Goal: Task Accomplishment & Management: Use online tool/utility

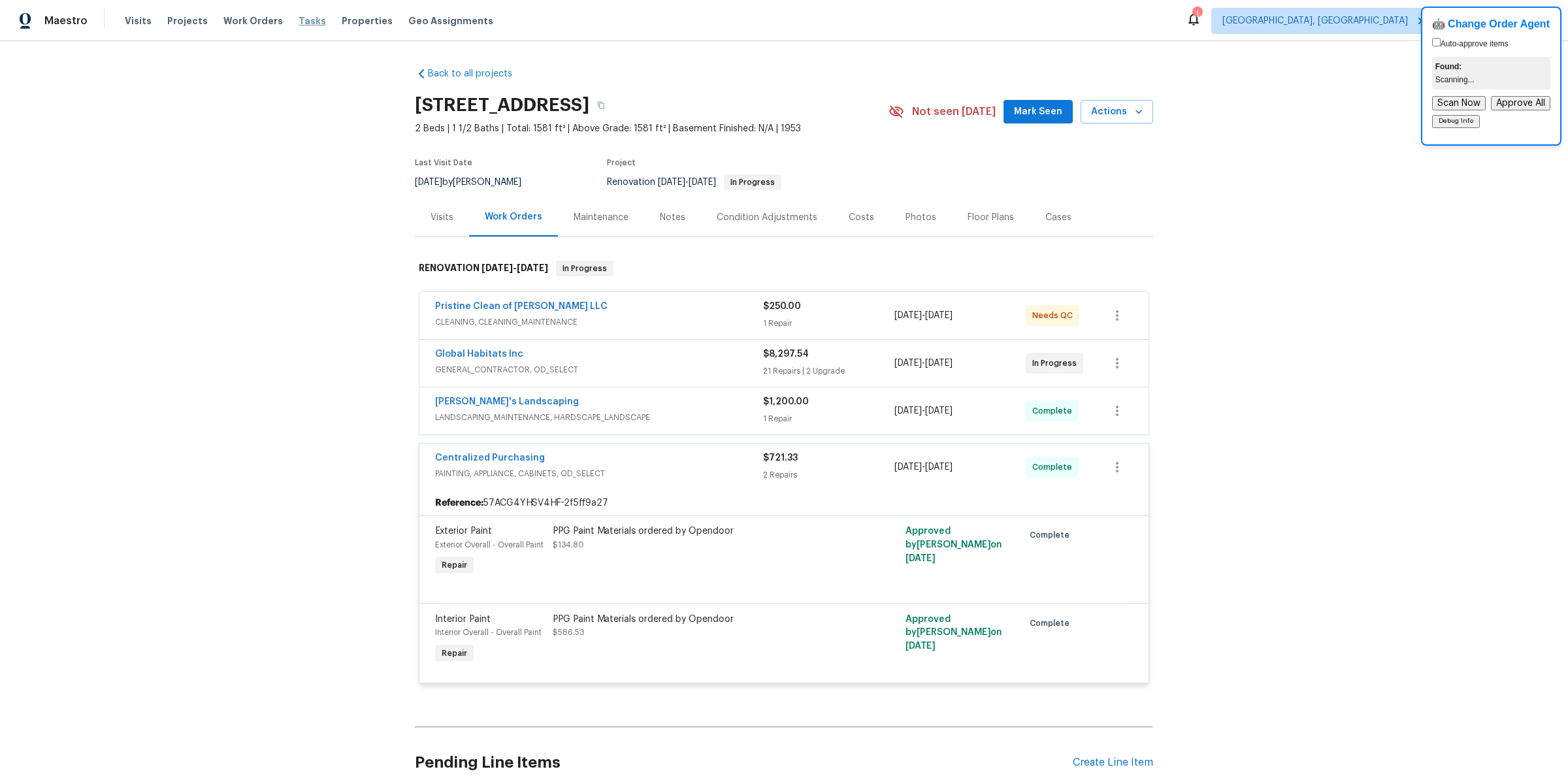
click at [305, 23] on span "Tasks" at bounding box center [311, 21] width 27 height 9
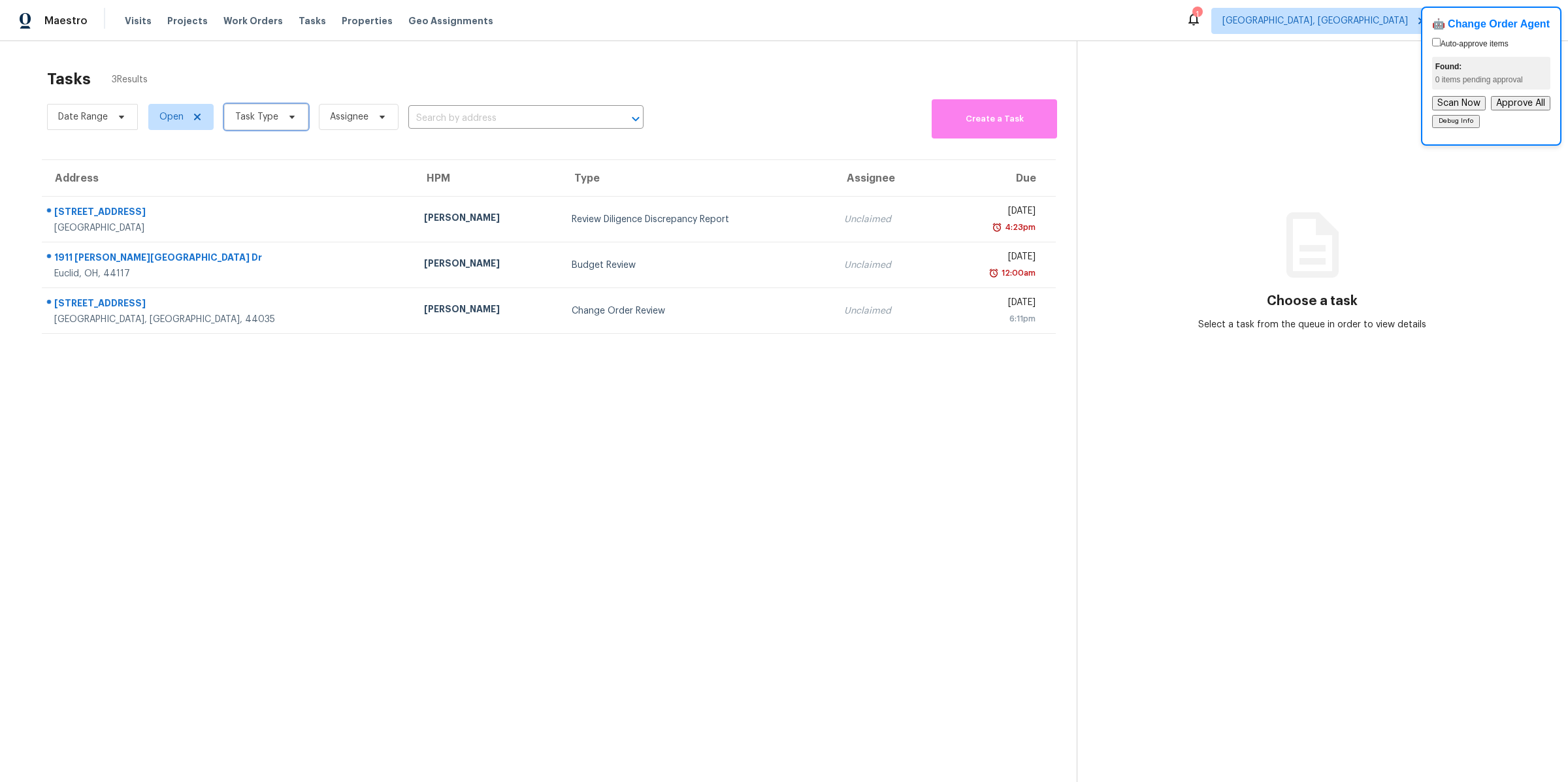
click at [257, 123] on span "Task Type" at bounding box center [256, 116] width 43 height 13
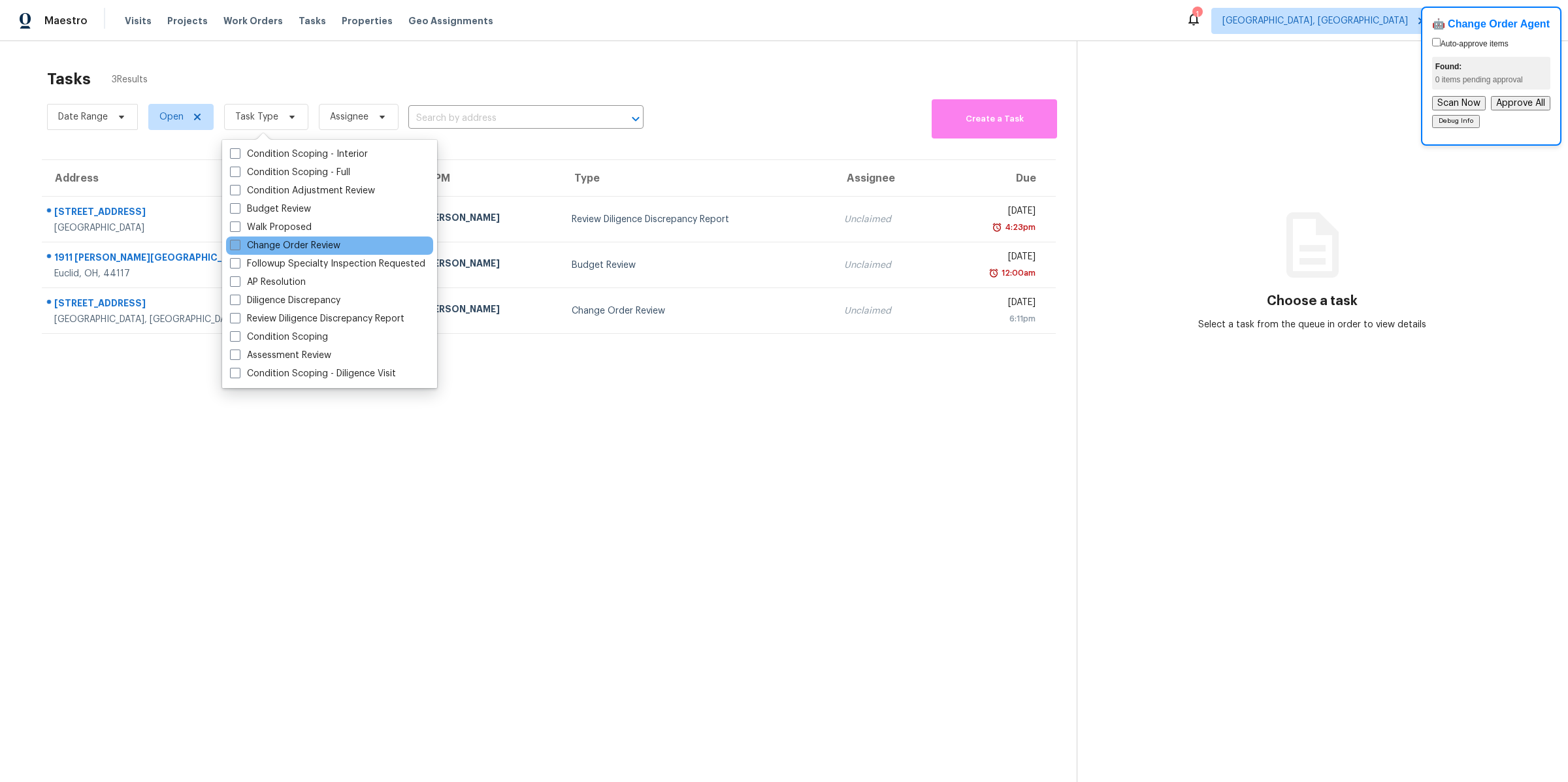
click at [238, 247] on span at bounding box center [235, 244] width 10 height 10
click at [238, 247] on input "Change Order Review" at bounding box center [234, 243] width 9 height 9
checkbox input "true"
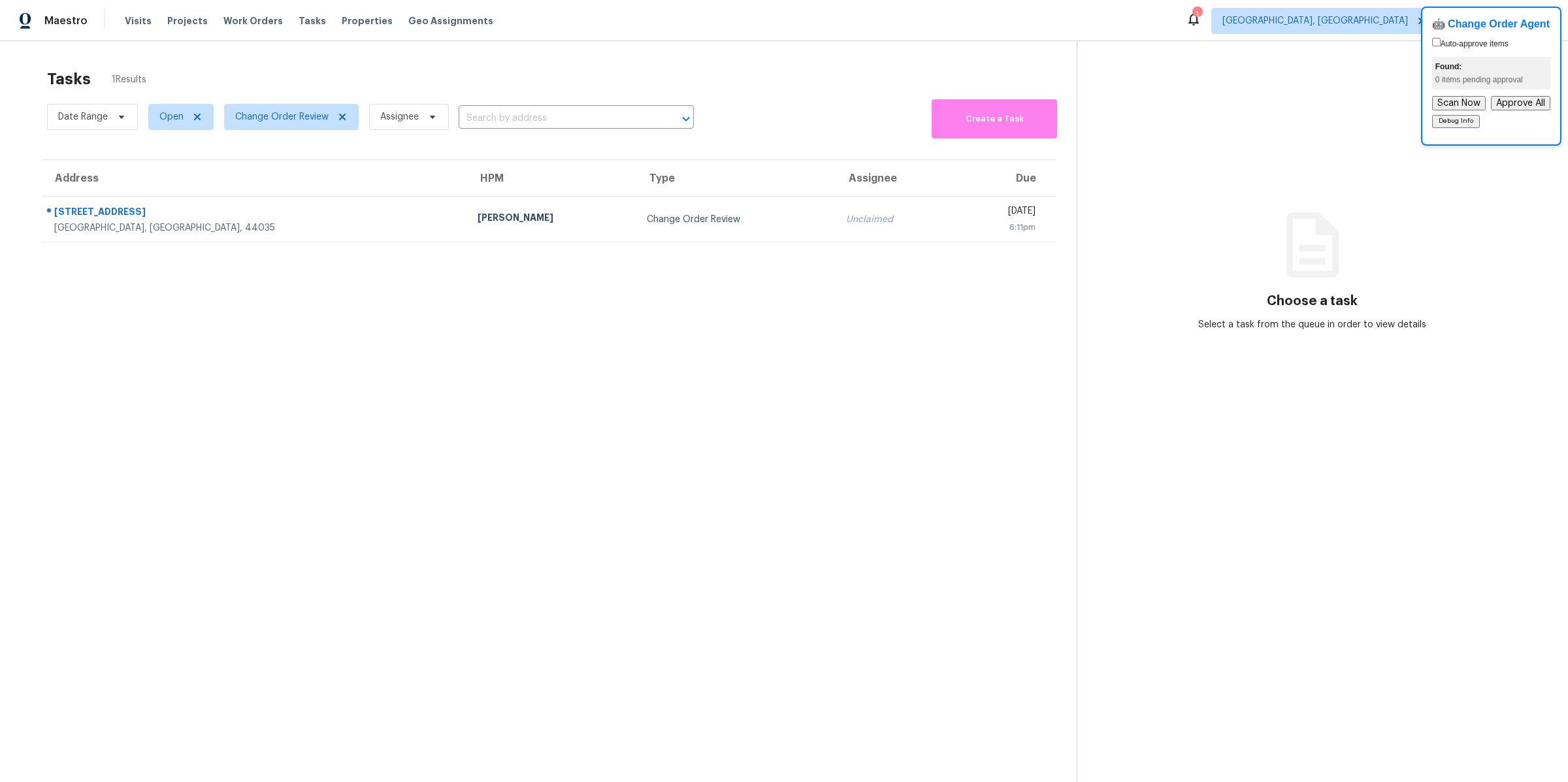
click at [164, 440] on section "Tasks 1 Results Date Range Open Change Order Review Assignee ​ Create a Task Ad…" at bounding box center [549, 443] width 1055 height 761
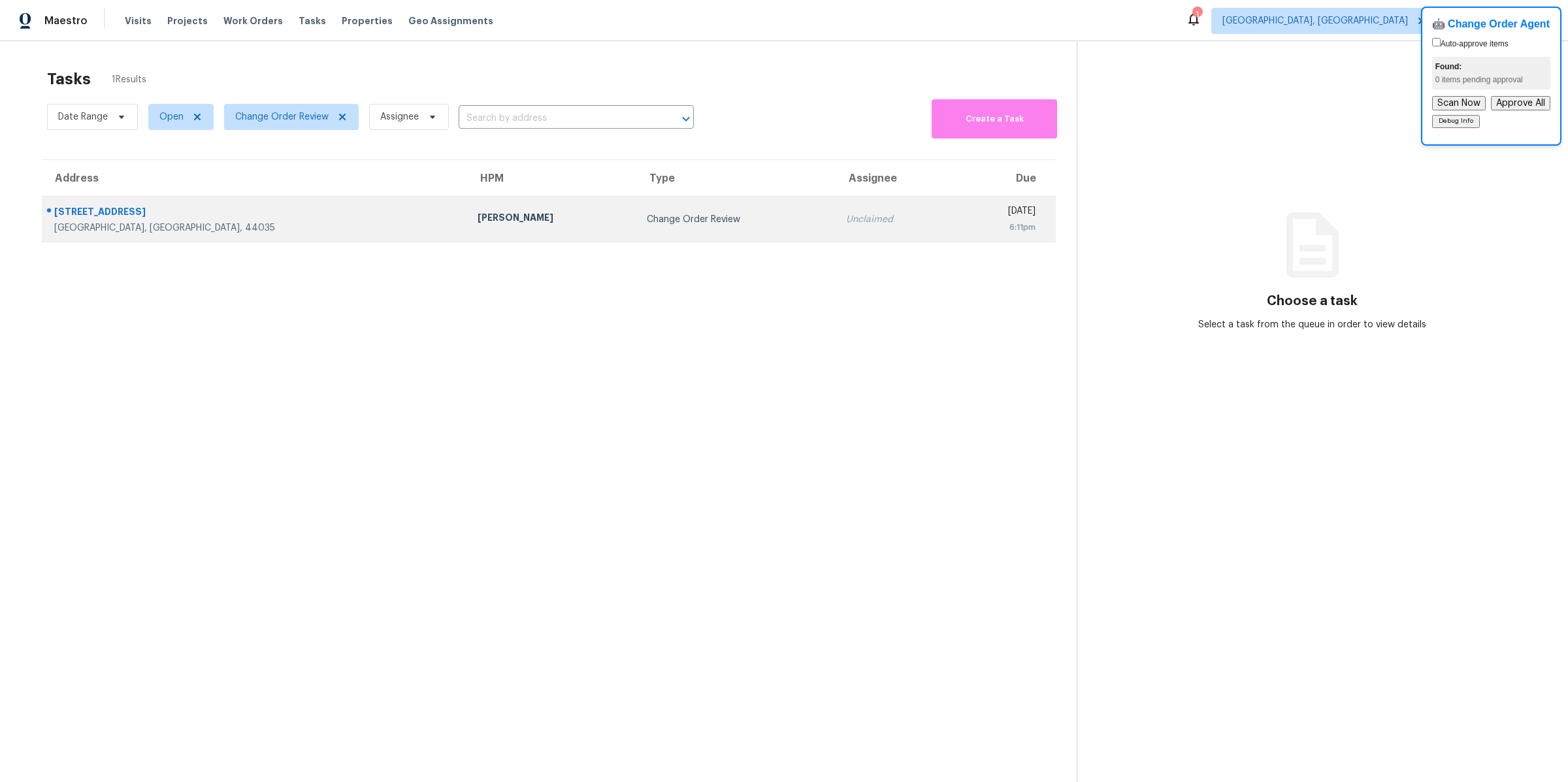
click at [199, 219] on div "848 Jamestown Ave" at bounding box center [255, 213] width 403 height 16
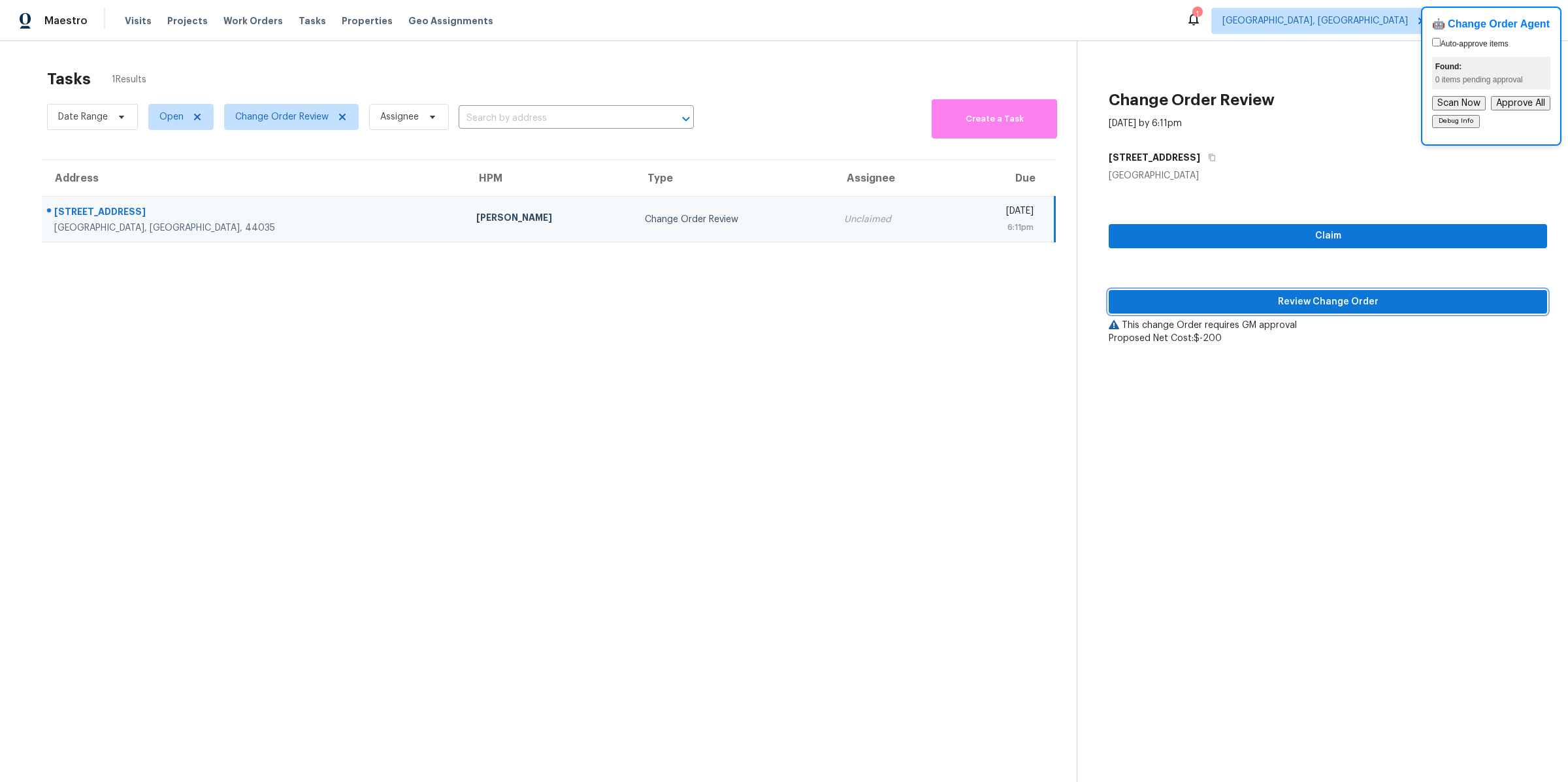
click at [1184, 305] on span "Review Change Order" at bounding box center [1328, 302] width 418 height 16
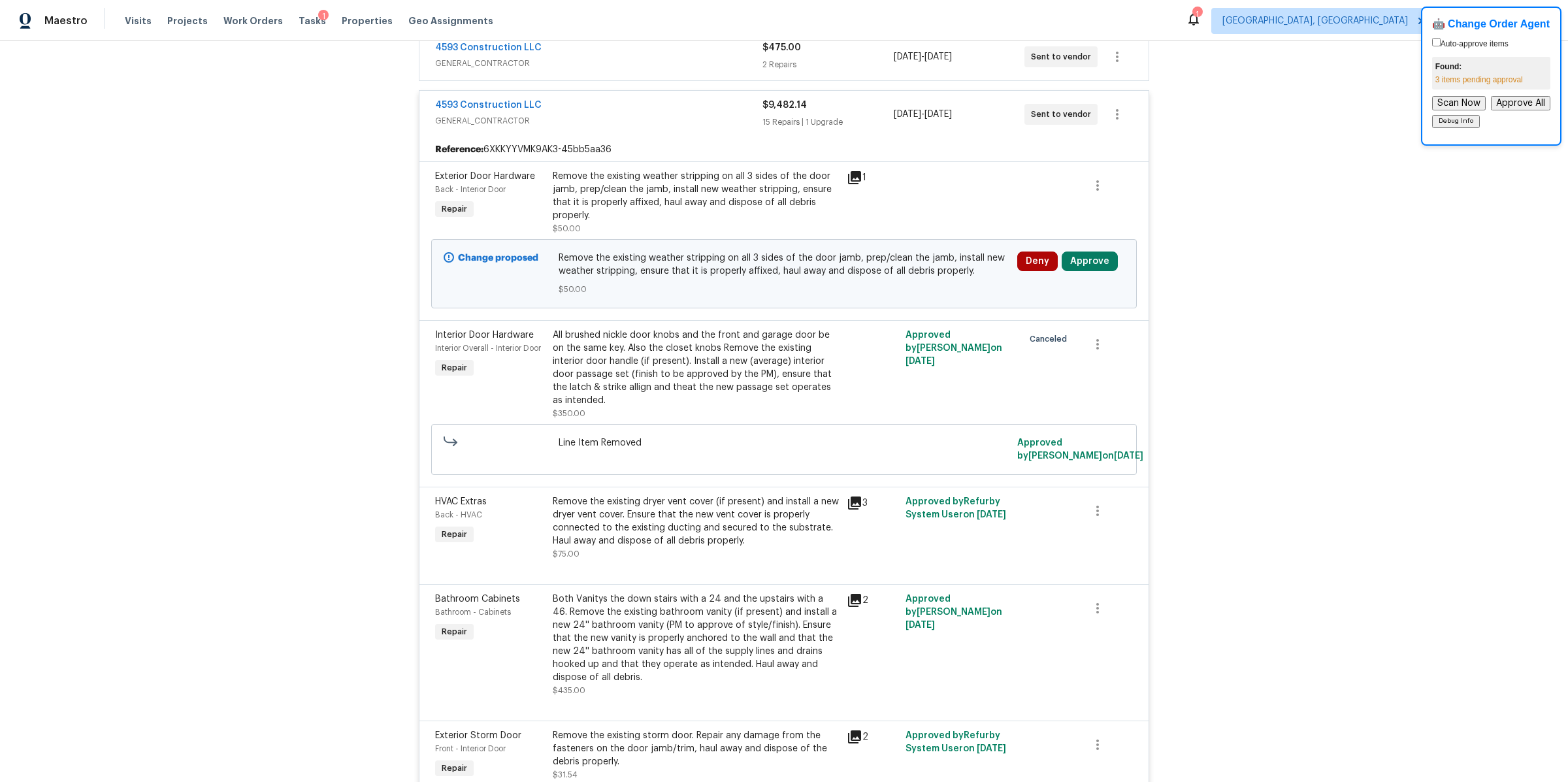
scroll to position [615, 0]
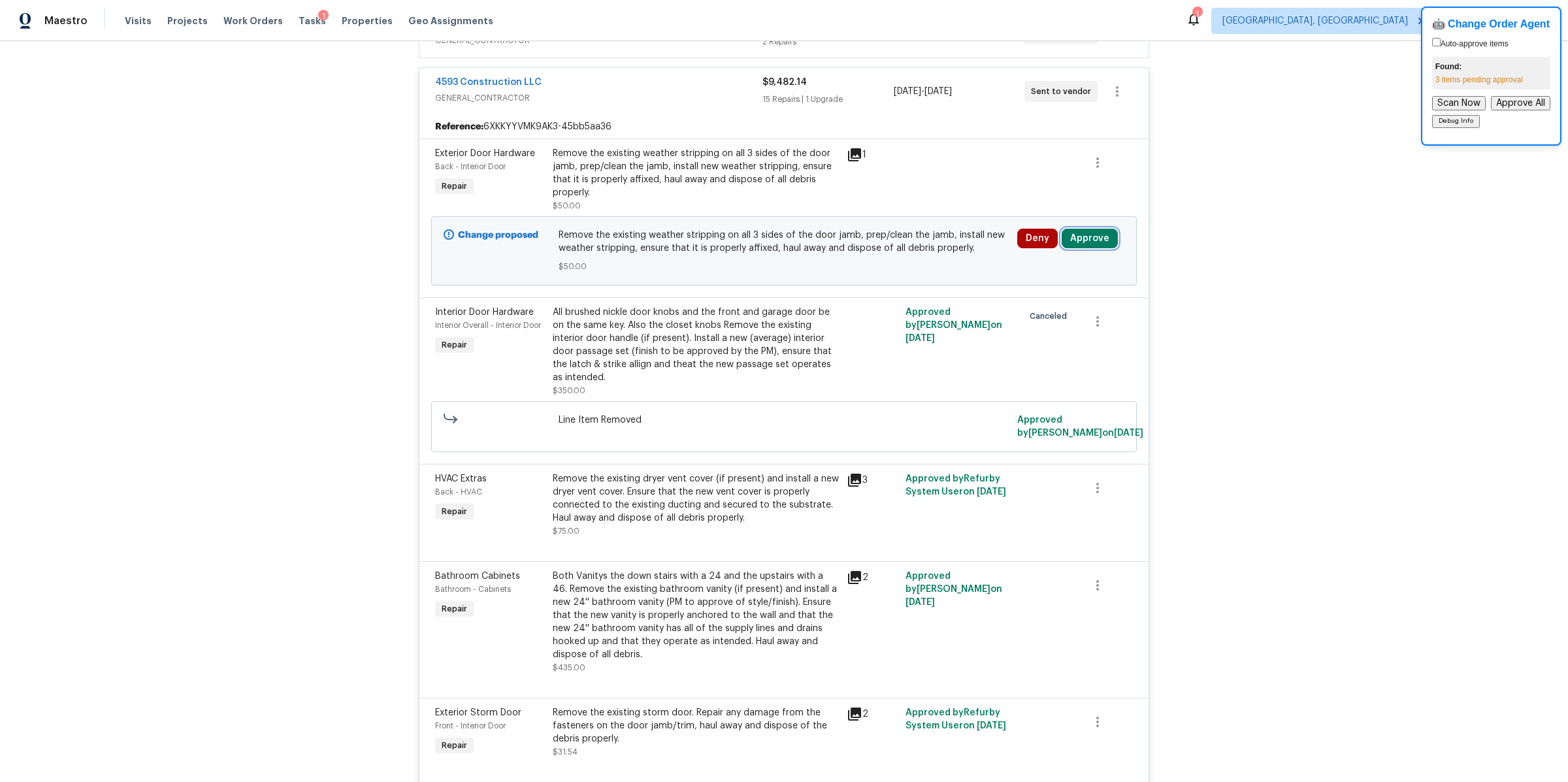
click at [1077, 229] on button "Approve" at bounding box center [1090, 238] width 56 height 20
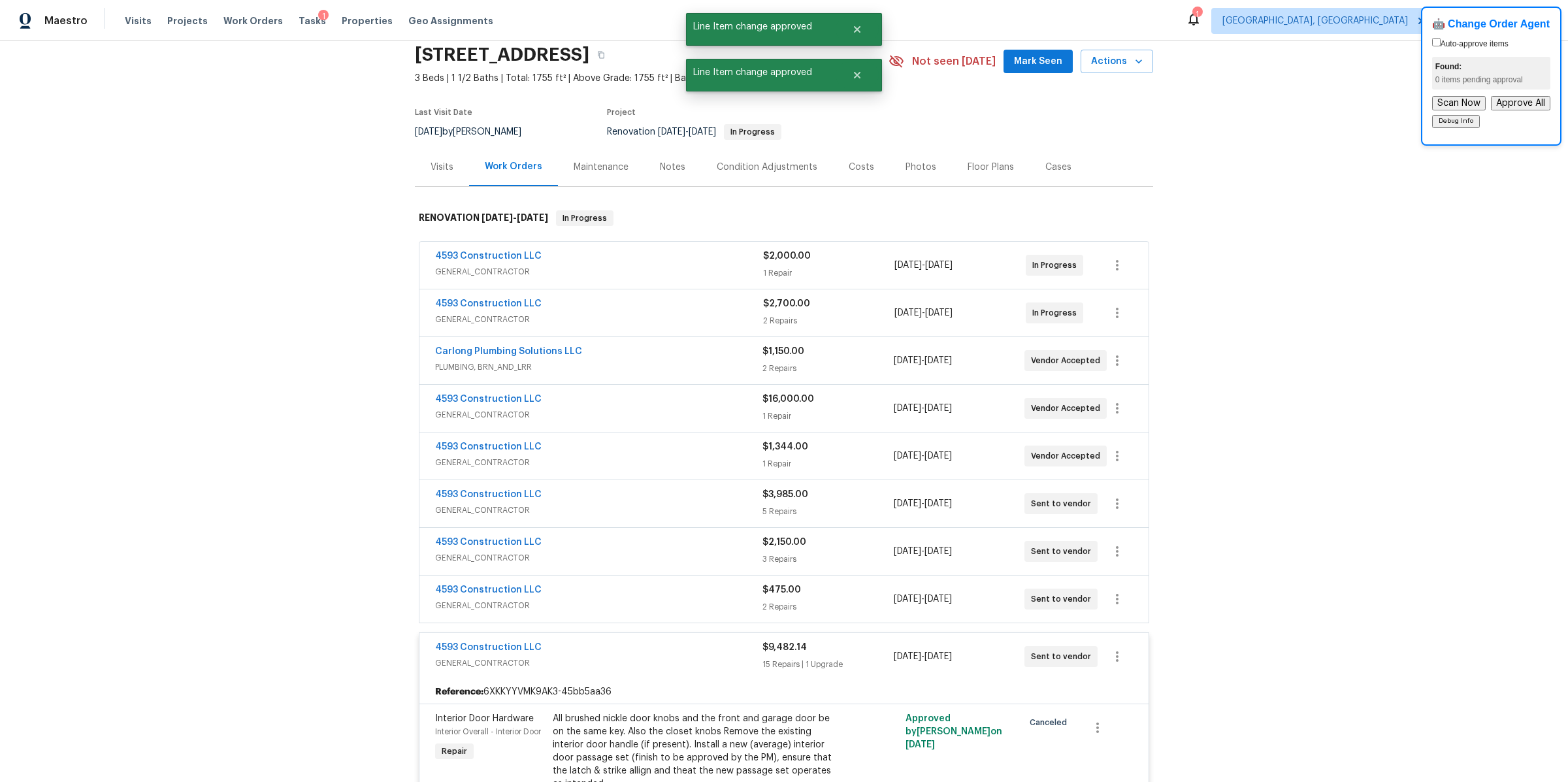
scroll to position [0, 0]
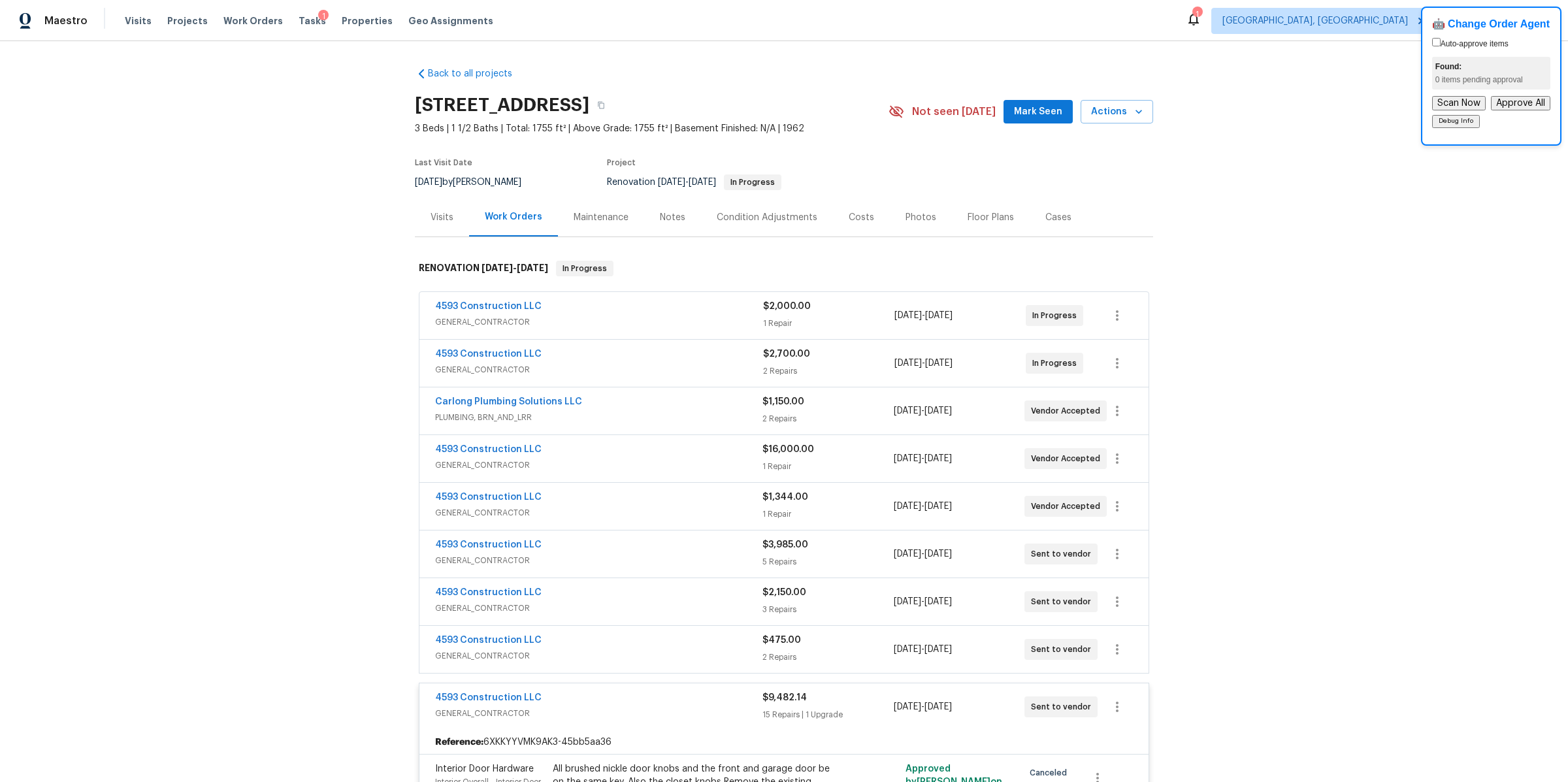
click at [876, 359] on div "$2,700.00" at bounding box center [829, 354] width 131 height 13
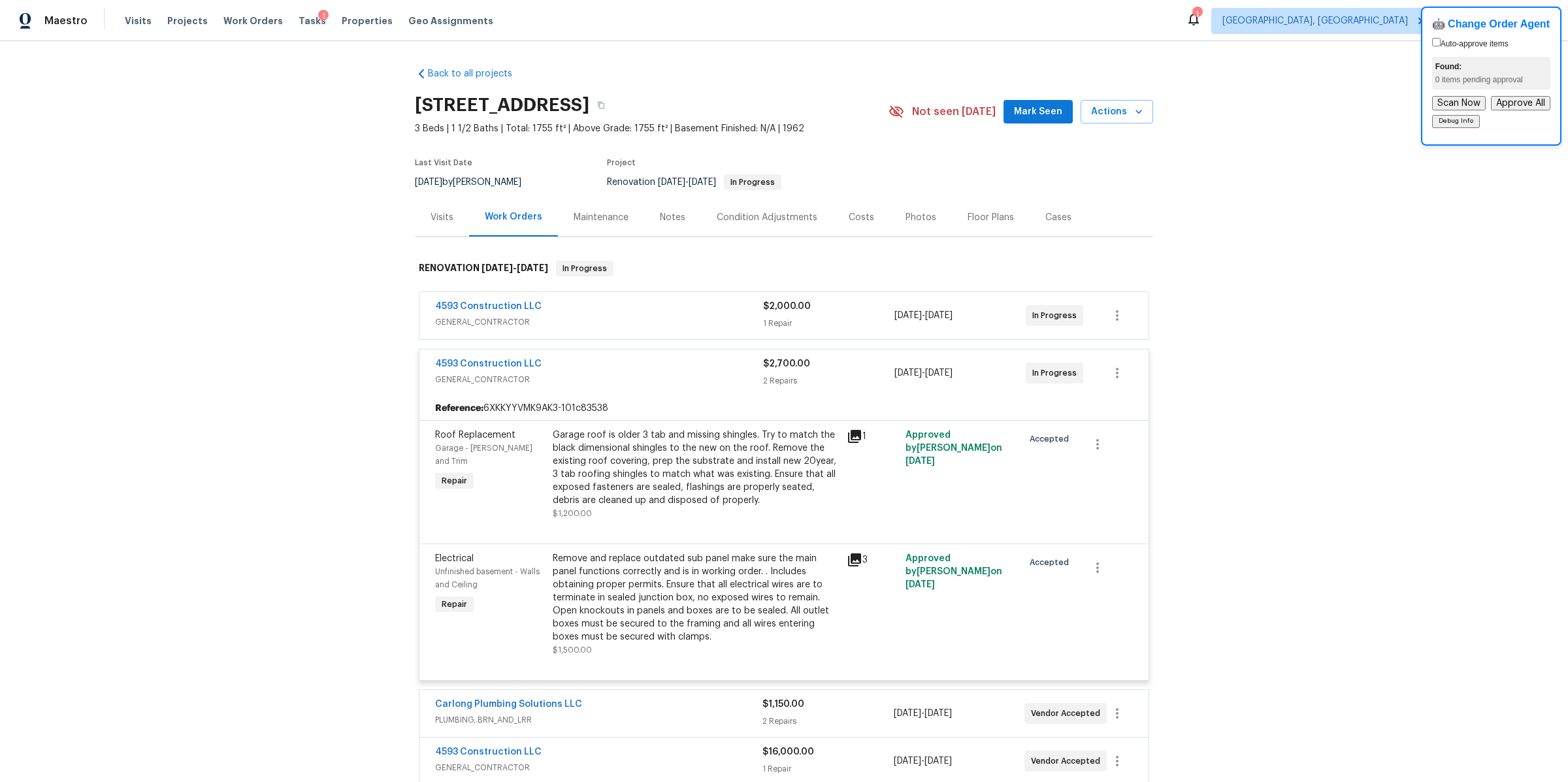
click at [876, 359] on div "$2,700.00" at bounding box center [829, 364] width 131 height 13
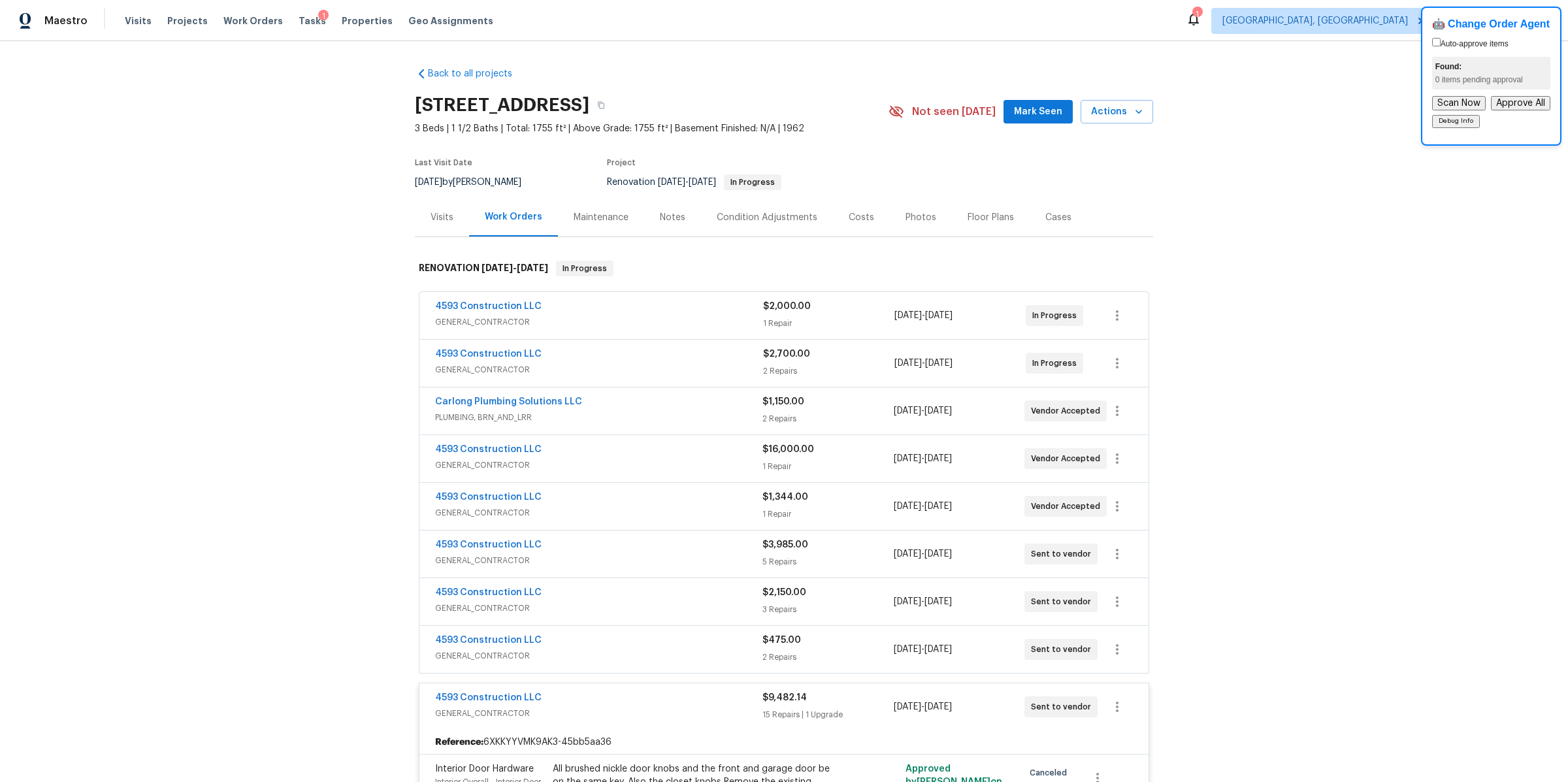
click at [852, 208] on div "Costs" at bounding box center [861, 217] width 57 height 38
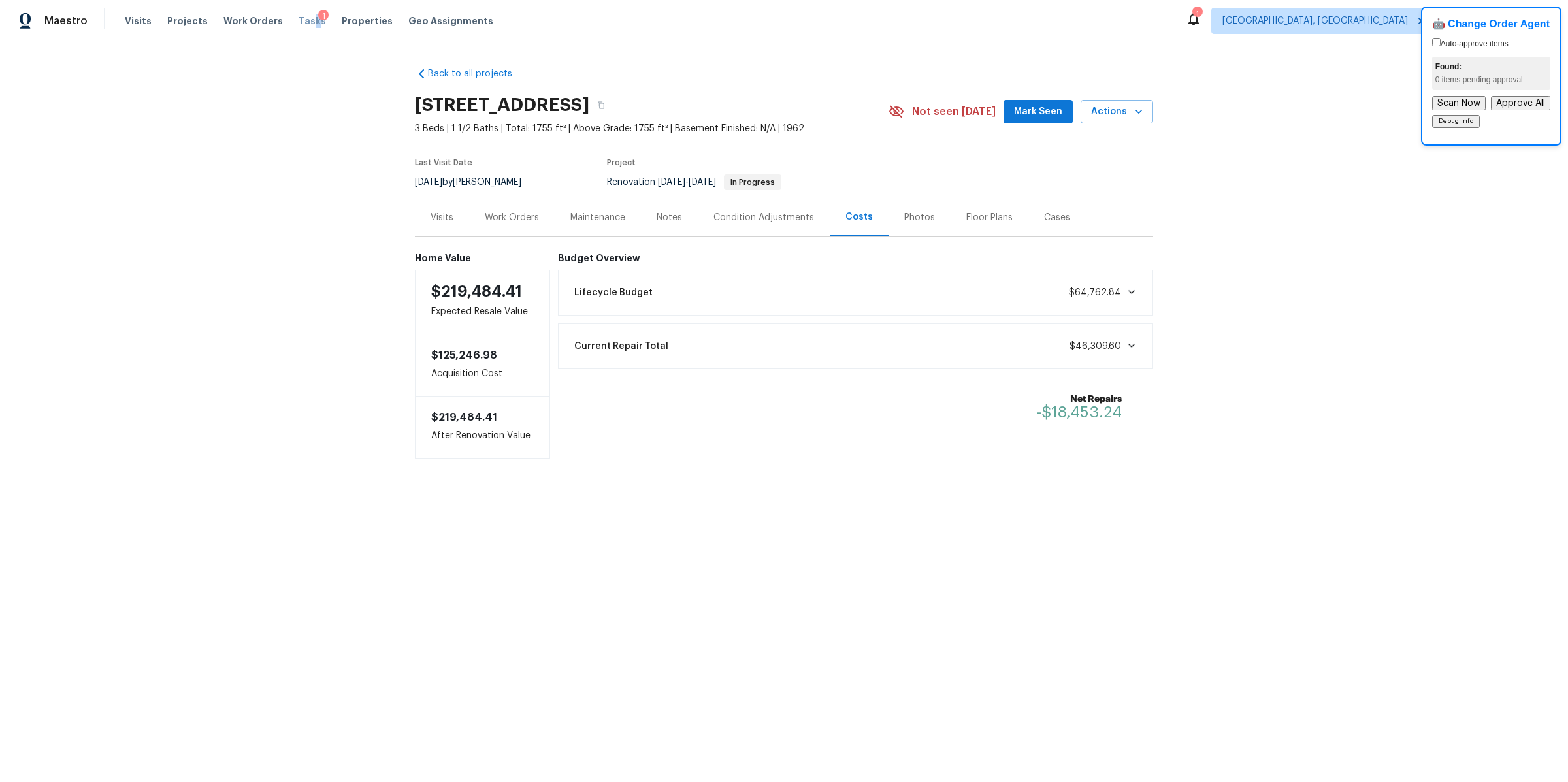
click at [302, 23] on span "Tasks" at bounding box center [311, 21] width 27 height 9
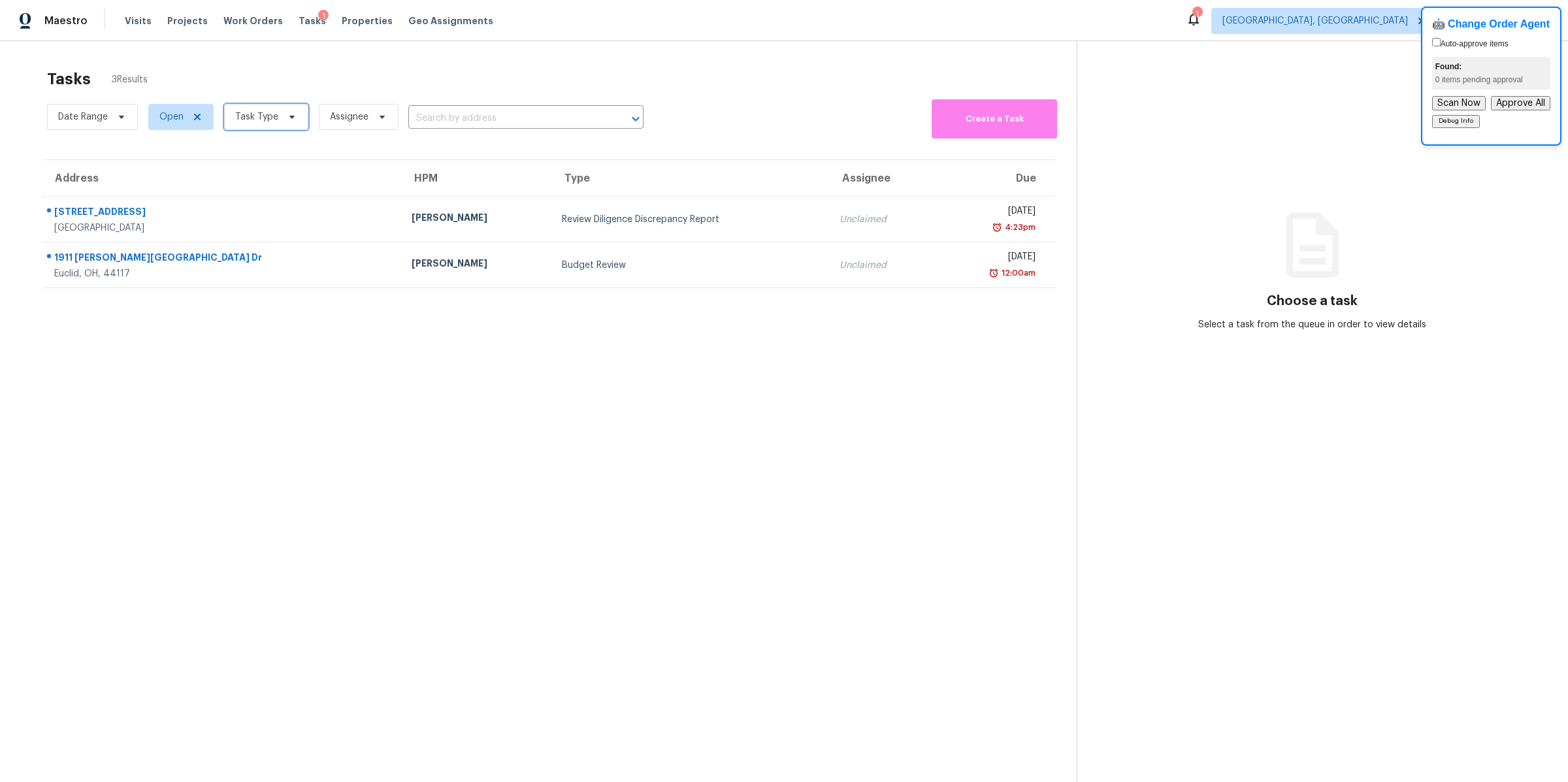
click at [254, 118] on span "Task Type" at bounding box center [256, 116] width 43 height 13
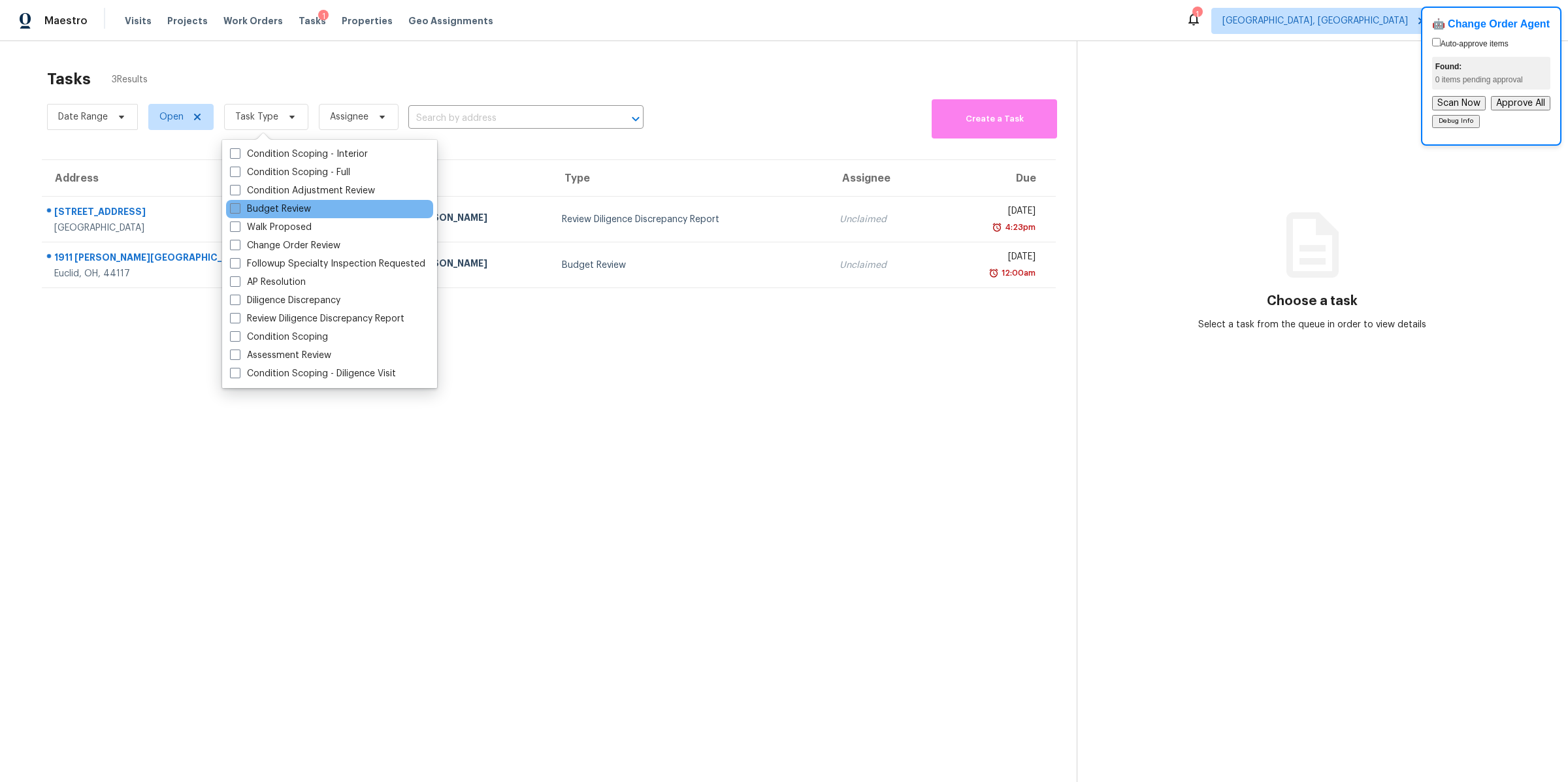
click at [234, 206] on span at bounding box center [235, 208] width 10 height 10
click at [234, 206] on input "Budget Review" at bounding box center [234, 206] width 9 height 9
checkbox input "true"
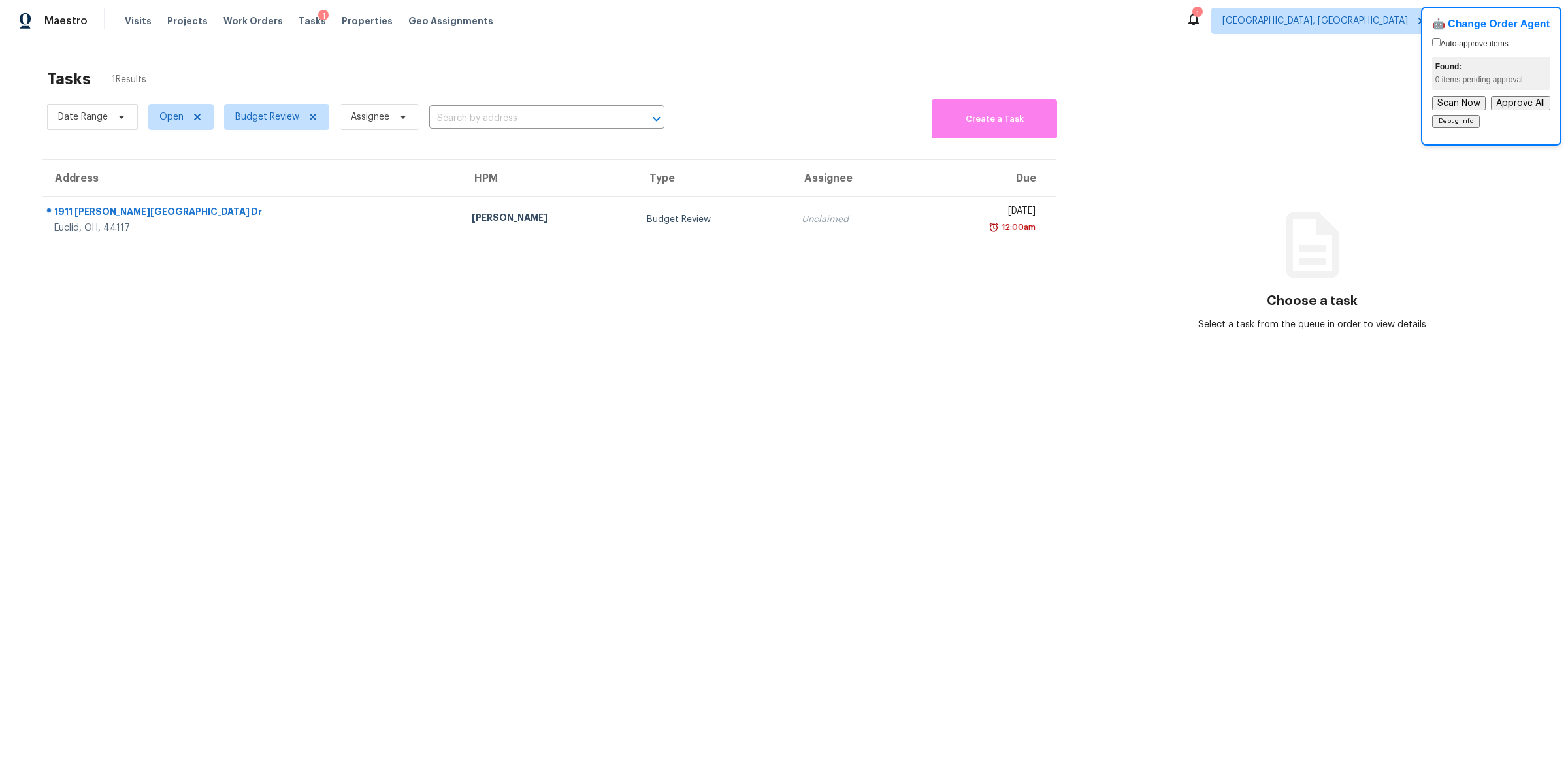
click at [308, 595] on section "Tasks 1 Results Date Range Open Budget Review Assignee ​ Create a Task Address …" at bounding box center [549, 443] width 1055 height 761
click at [1376, 71] on section "Choose a task Select a task from the queue in order to view details" at bounding box center [1311, 432] width 471 height 782
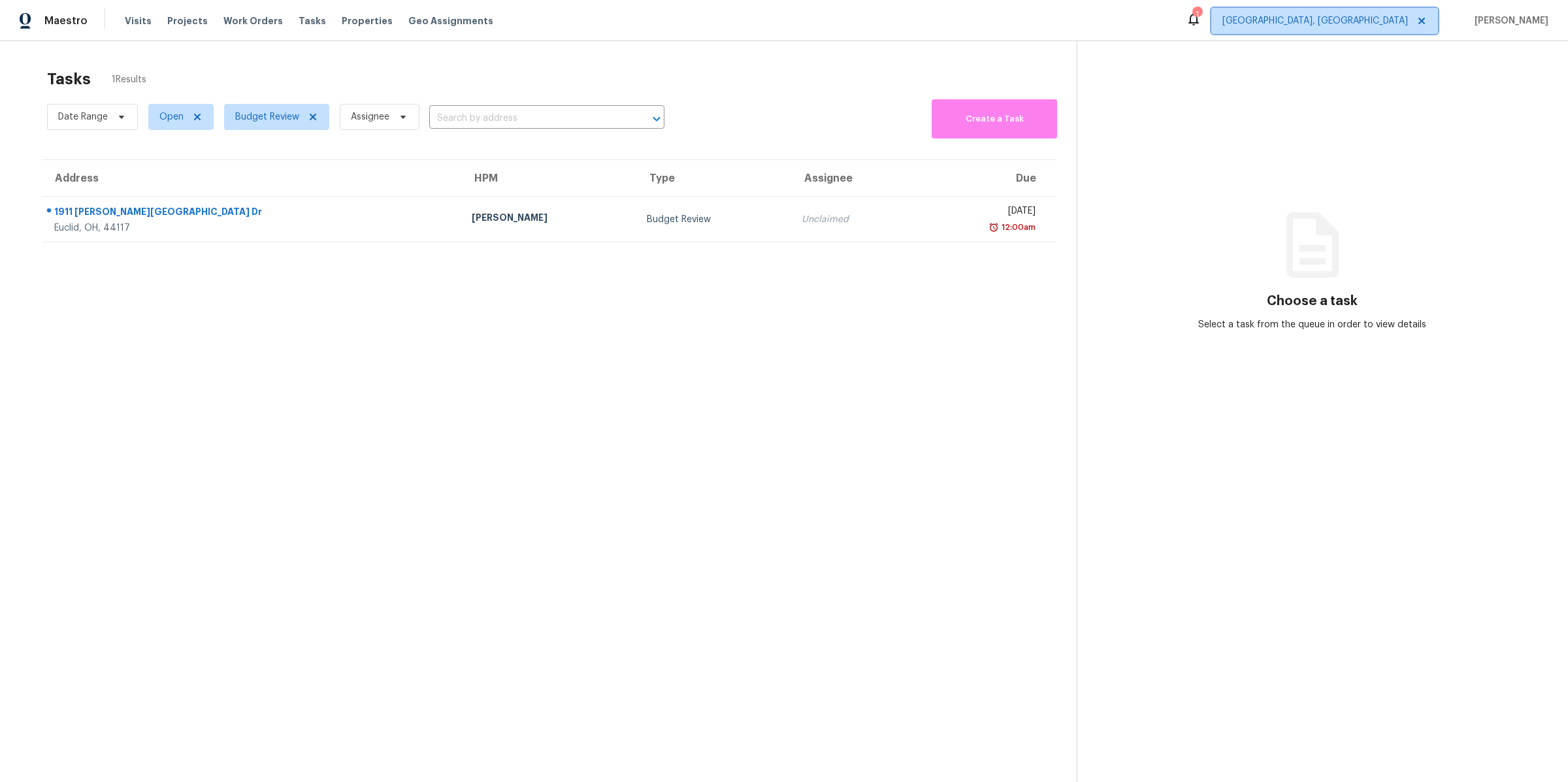
click at [1400, 30] on span "[GEOGRAPHIC_DATA], [GEOGRAPHIC_DATA]" at bounding box center [1324, 20] width 226 height 26
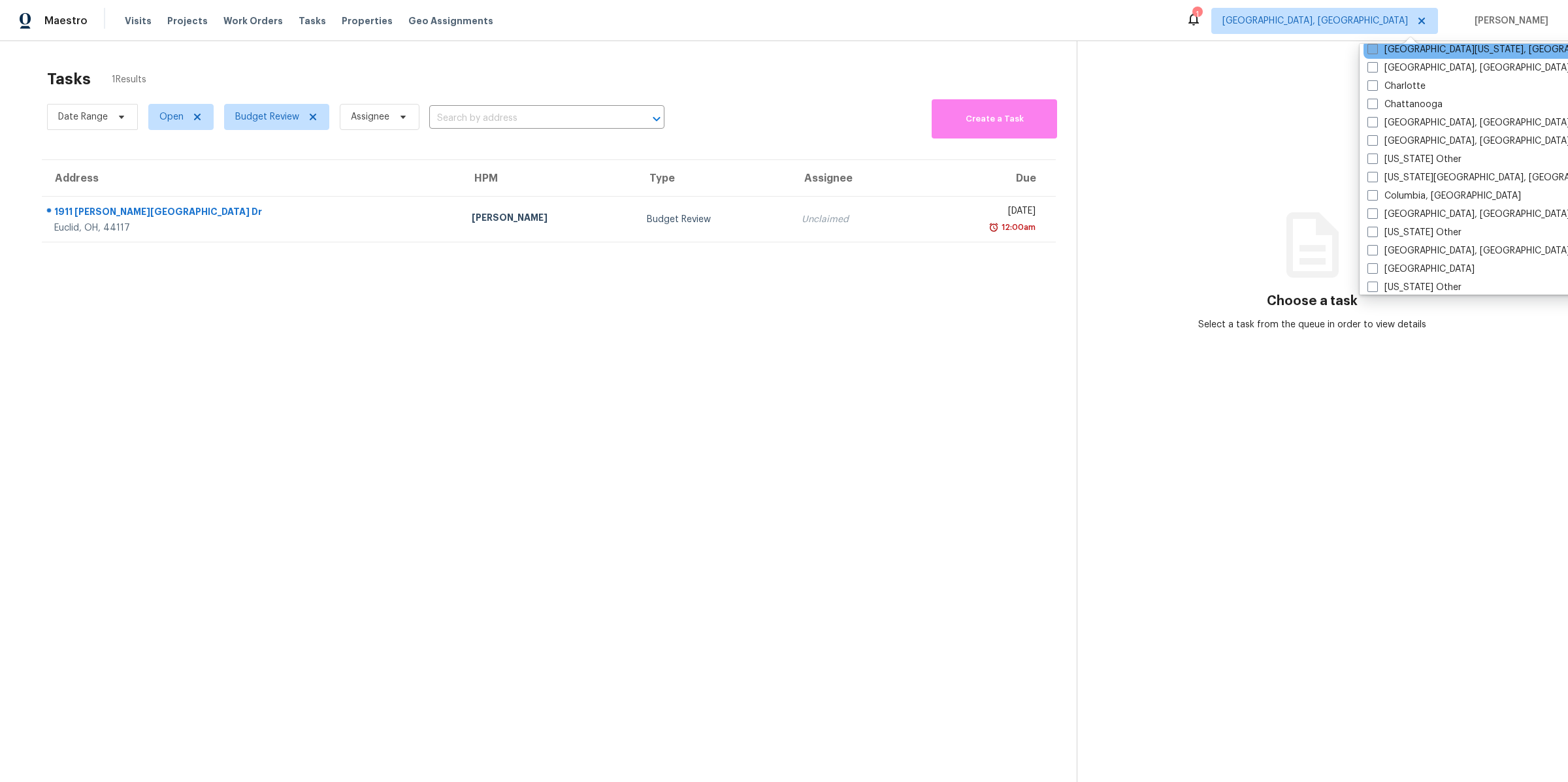
scroll to position [305, 0]
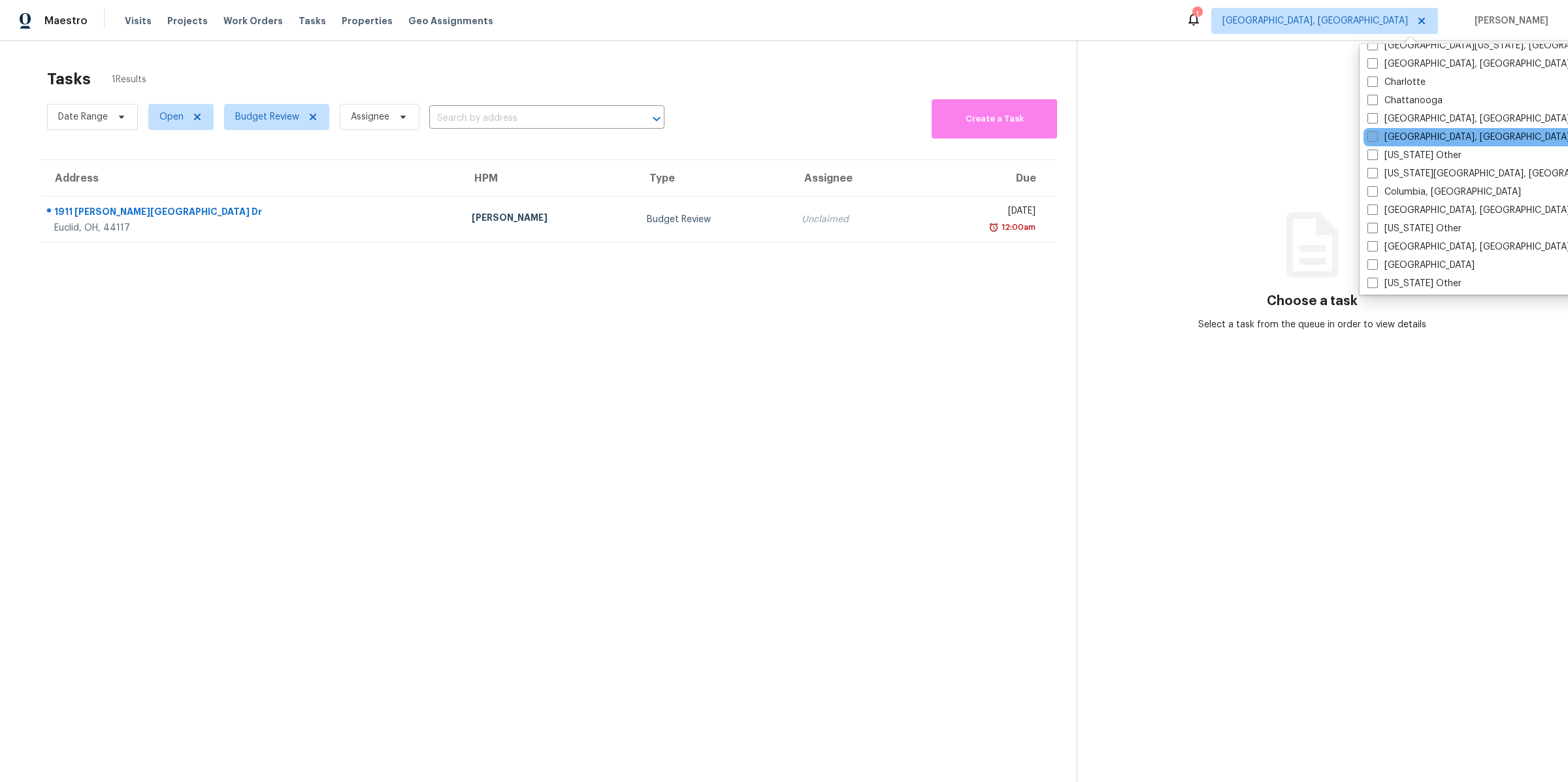
click at [1374, 133] on span at bounding box center [1372, 136] width 10 height 10
click at [1374, 133] on input "[GEOGRAPHIC_DATA], [GEOGRAPHIC_DATA]" at bounding box center [1371, 134] width 9 height 9
checkbox input "true"
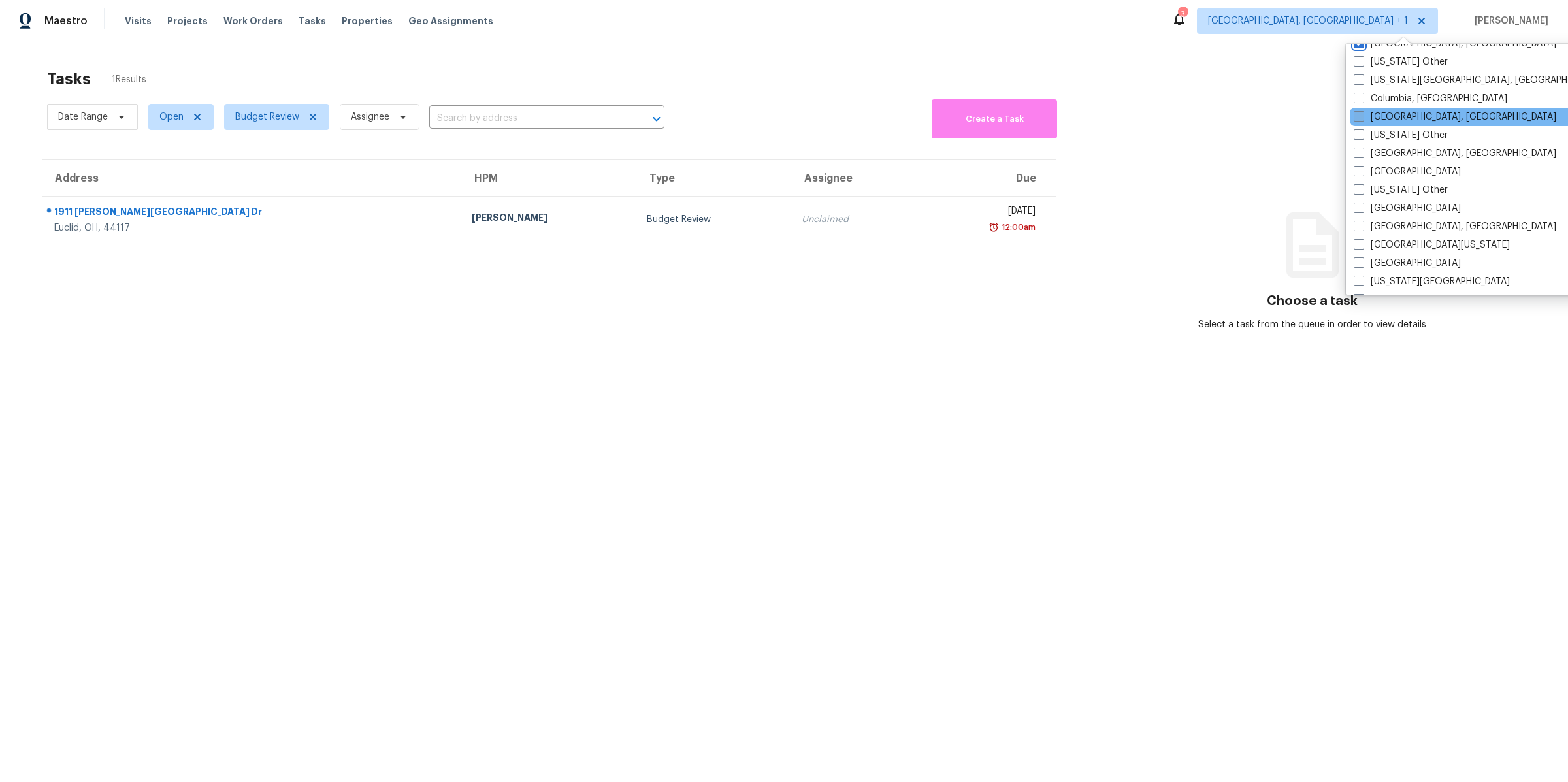
scroll to position [400, 0]
click at [1356, 110] on span at bounding box center [1358, 115] width 10 height 10
click at [1356, 110] on input "[GEOGRAPHIC_DATA], [GEOGRAPHIC_DATA]" at bounding box center [1357, 113] width 9 height 9
checkbox input "true"
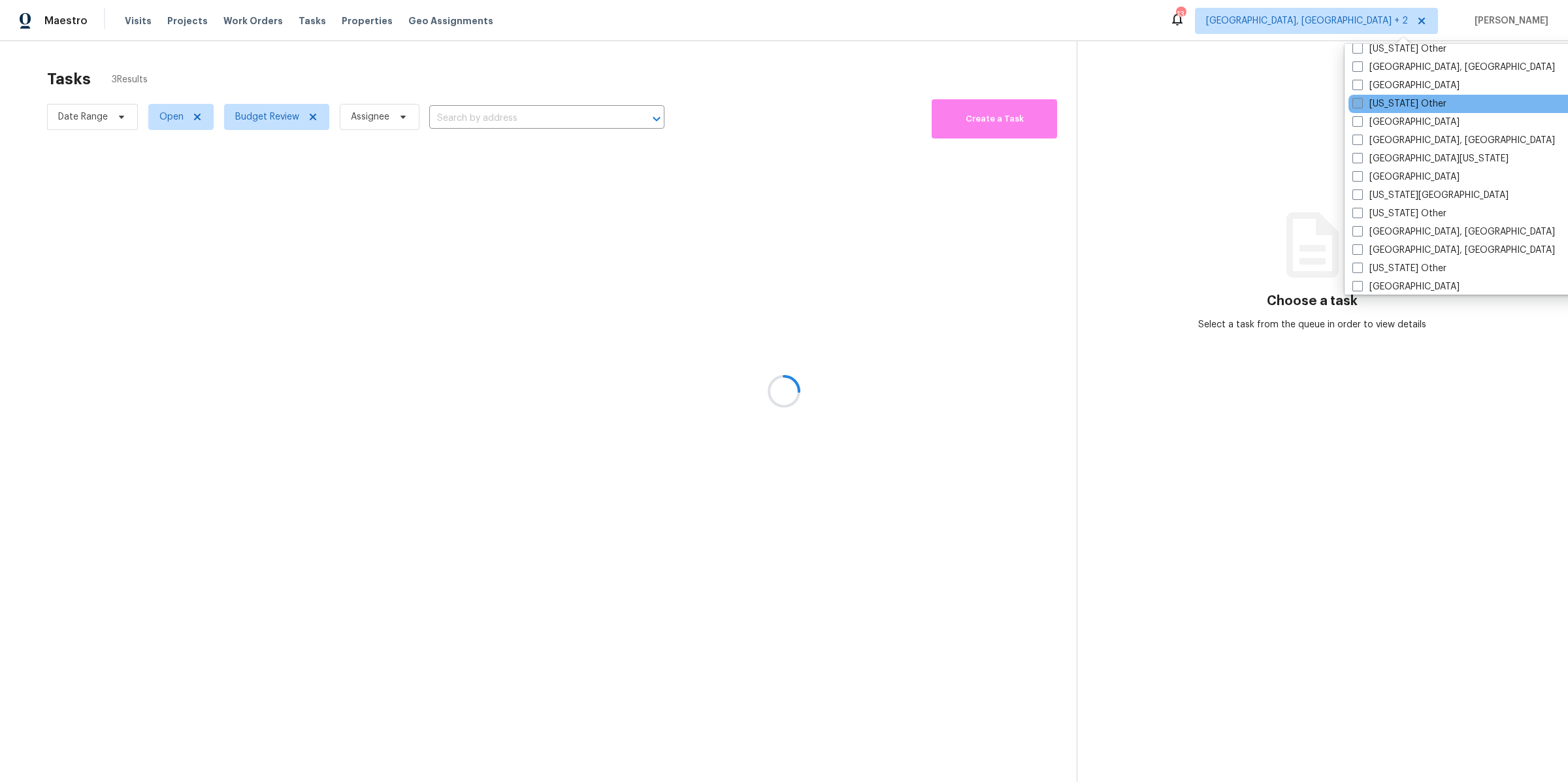
scroll to position [500, 0]
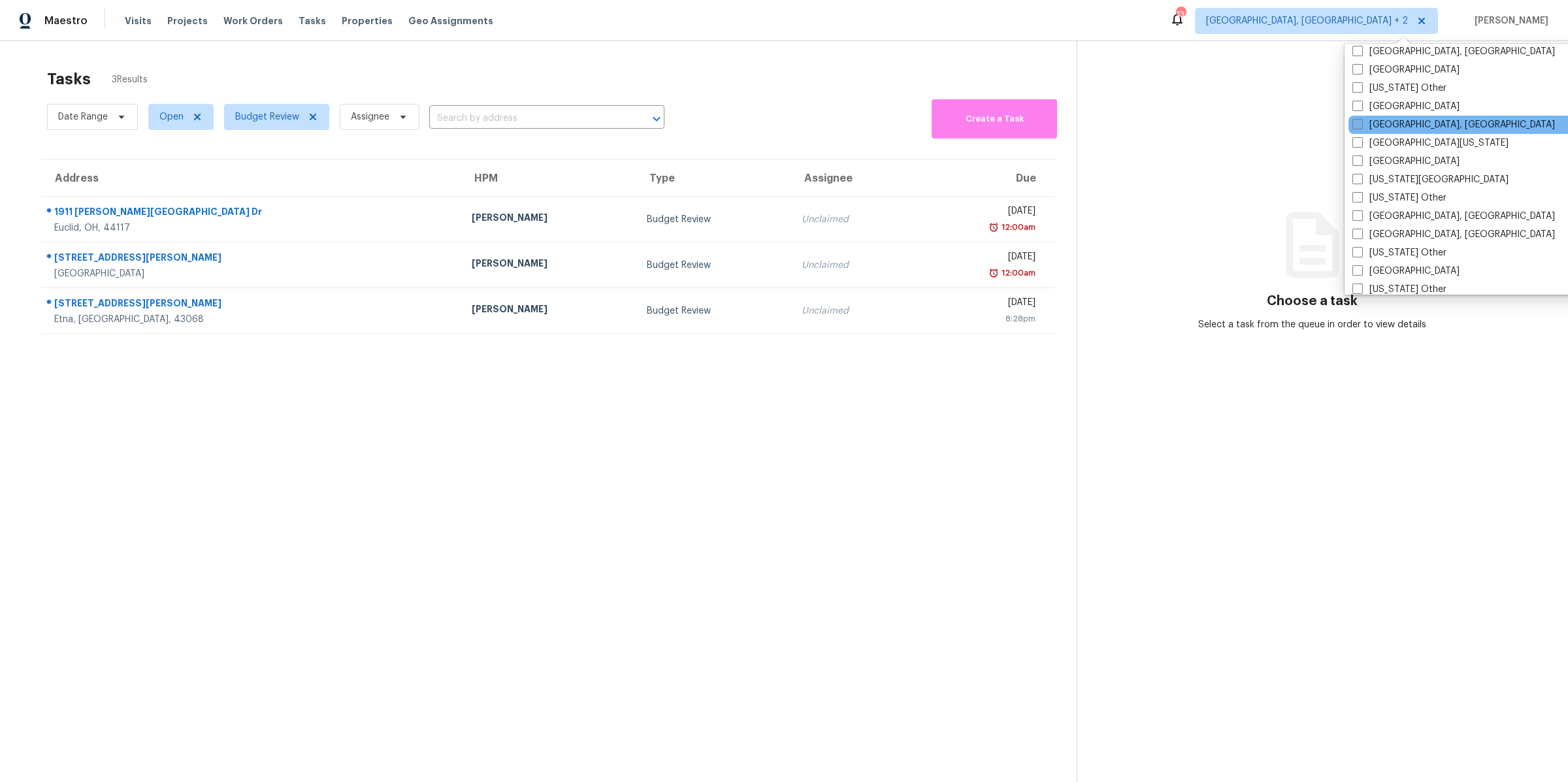
click at [1358, 125] on span at bounding box center [1356, 123] width 10 height 10
click at [1358, 125] on input "[GEOGRAPHIC_DATA], [GEOGRAPHIC_DATA]" at bounding box center [1356, 122] width 9 height 9
checkbox input "true"
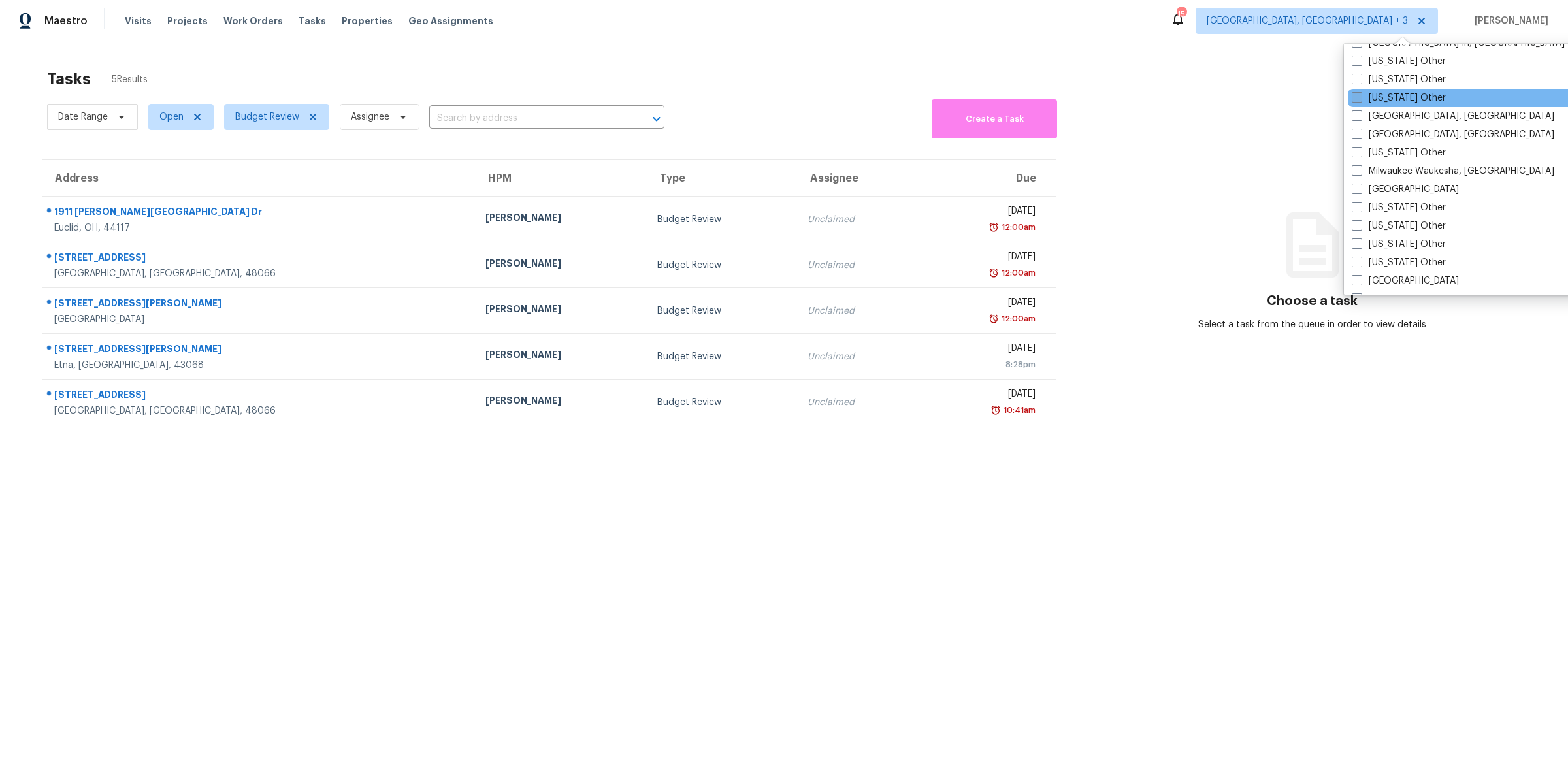
scroll to position [1023, 0]
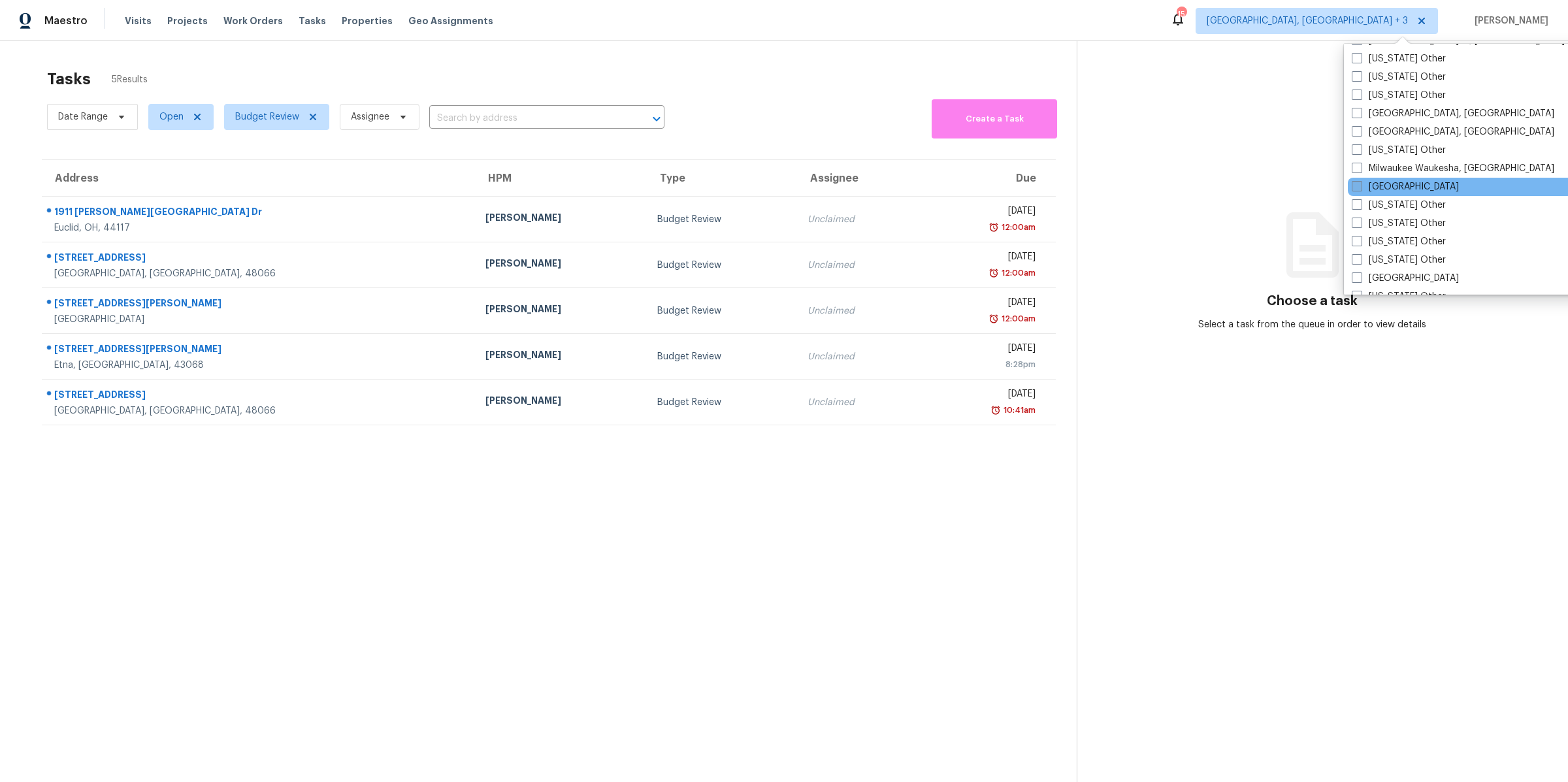
click at [1356, 189] on span at bounding box center [1356, 186] width 10 height 10
click at [1356, 189] on input "[GEOGRAPHIC_DATA]" at bounding box center [1356, 184] width 9 height 9
checkbox input "true"
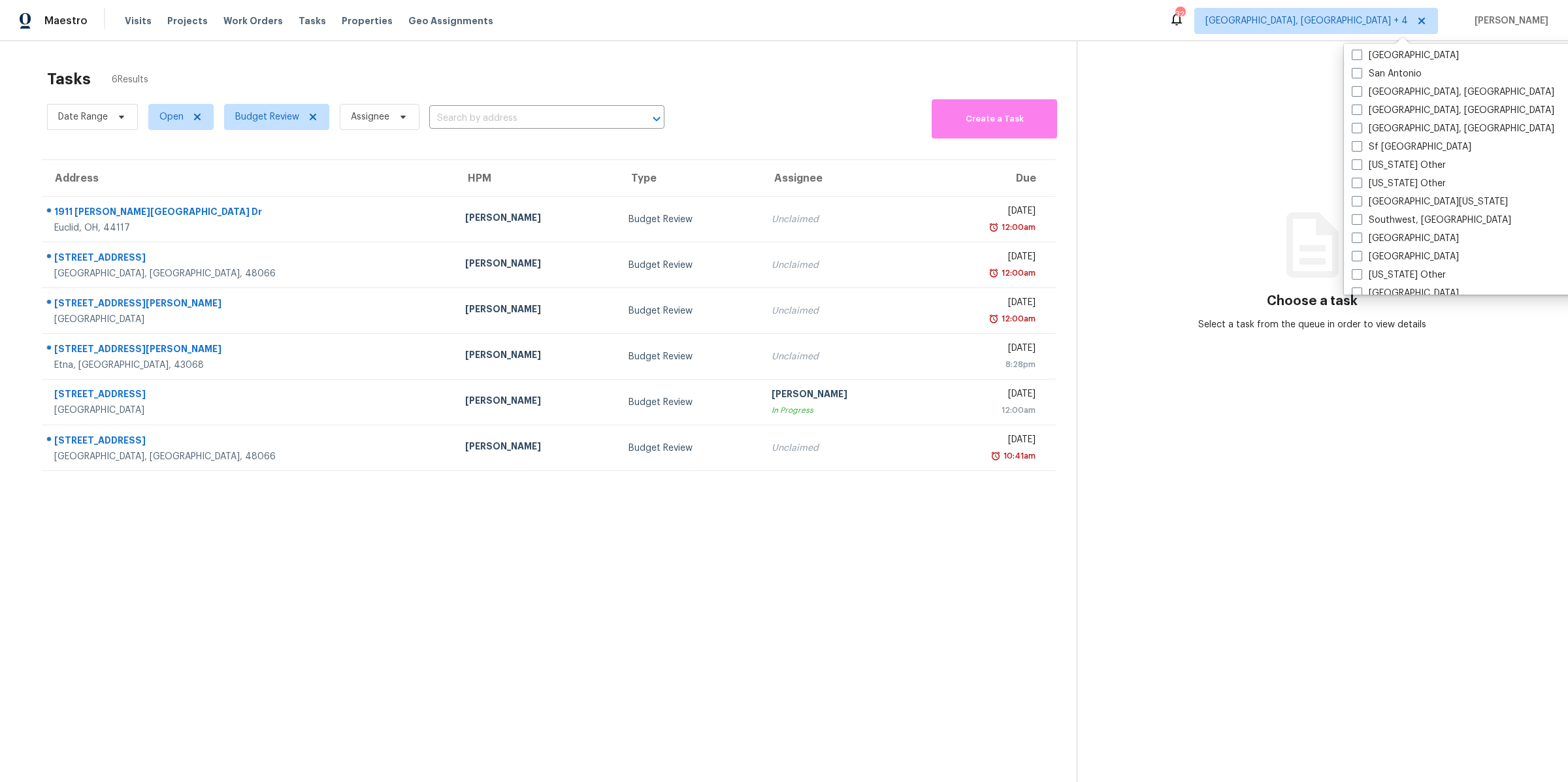
scroll to position [1784, 0]
click at [1358, 226] on span at bounding box center [1356, 230] width 10 height 10
click at [1358, 226] on input "[GEOGRAPHIC_DATA]" at bounding box center [1356, 229] width 9 height 9
checkbox input "true"
click at [432, 539] on section "Tasks 6 Results Date Range Open Budget Review Assignee ​ Create a Task Address …" at bounding box center [549, 443] width 1055 height 761
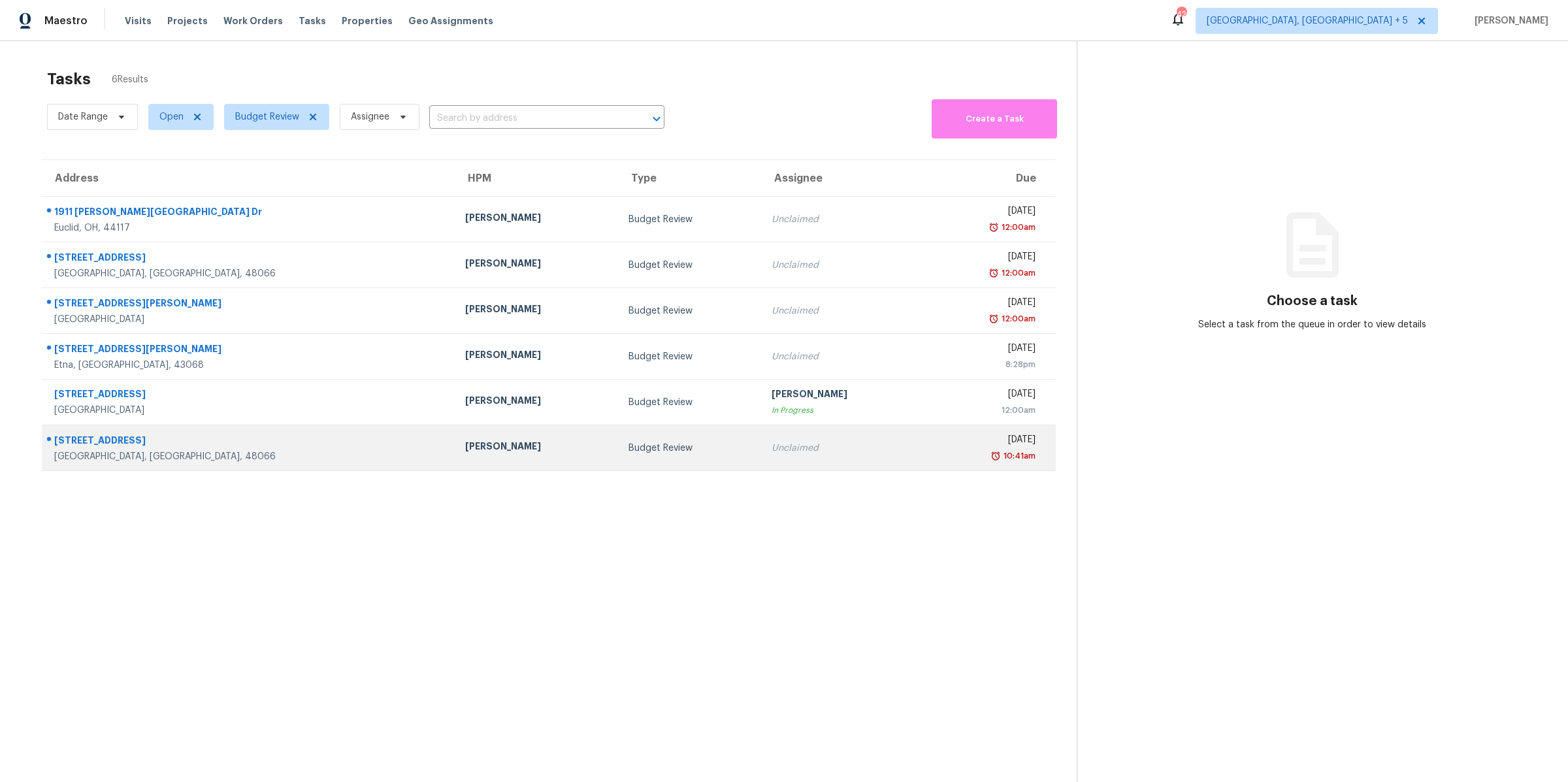
click at [827, 465] on td "Unclaimed" at bounding box center [842, 448] width 163 height 46
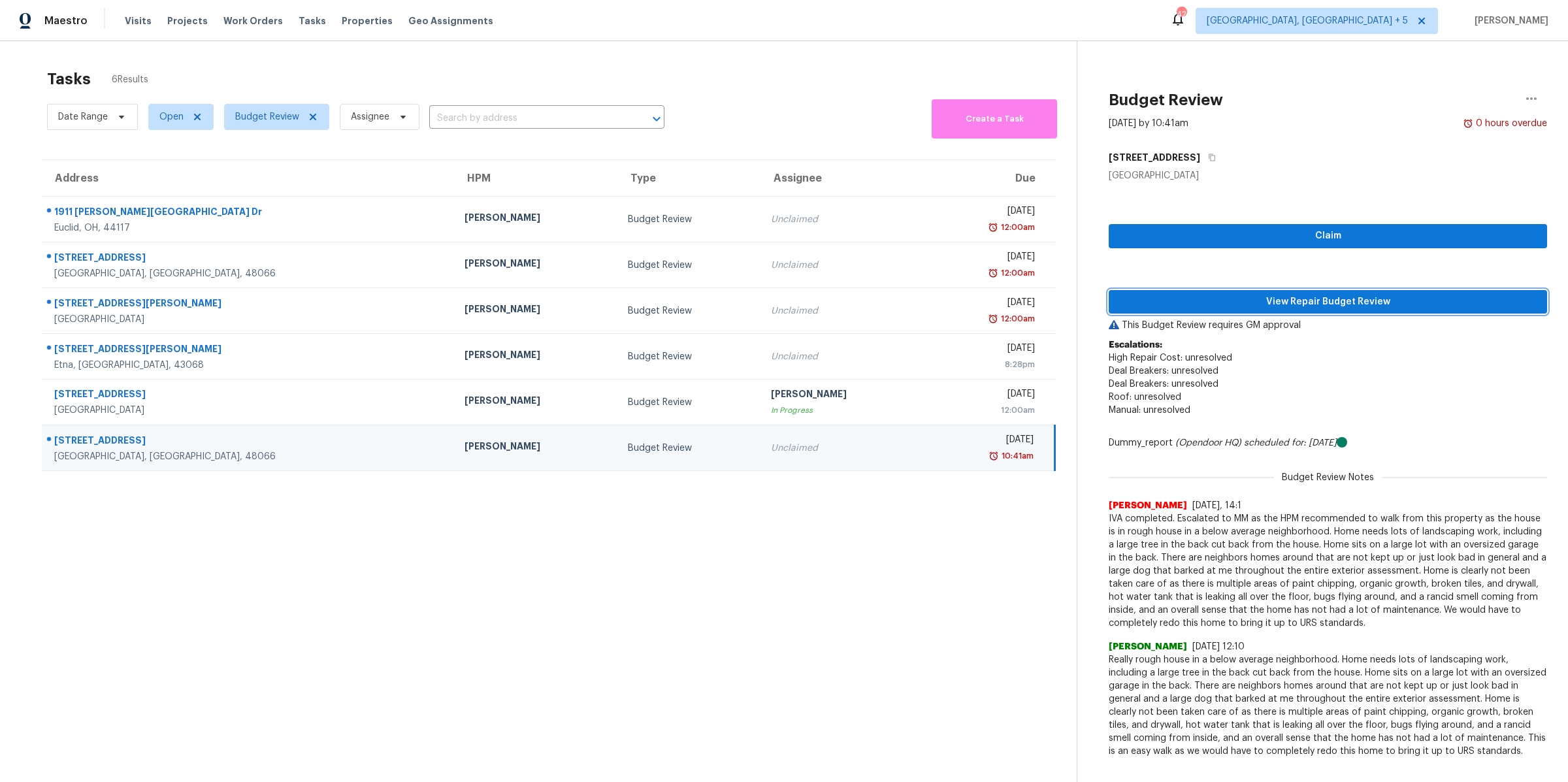
click at [1222, 303] on span "View Repair Budget Review" at bounding box center [1328, 302] width 418 height 16
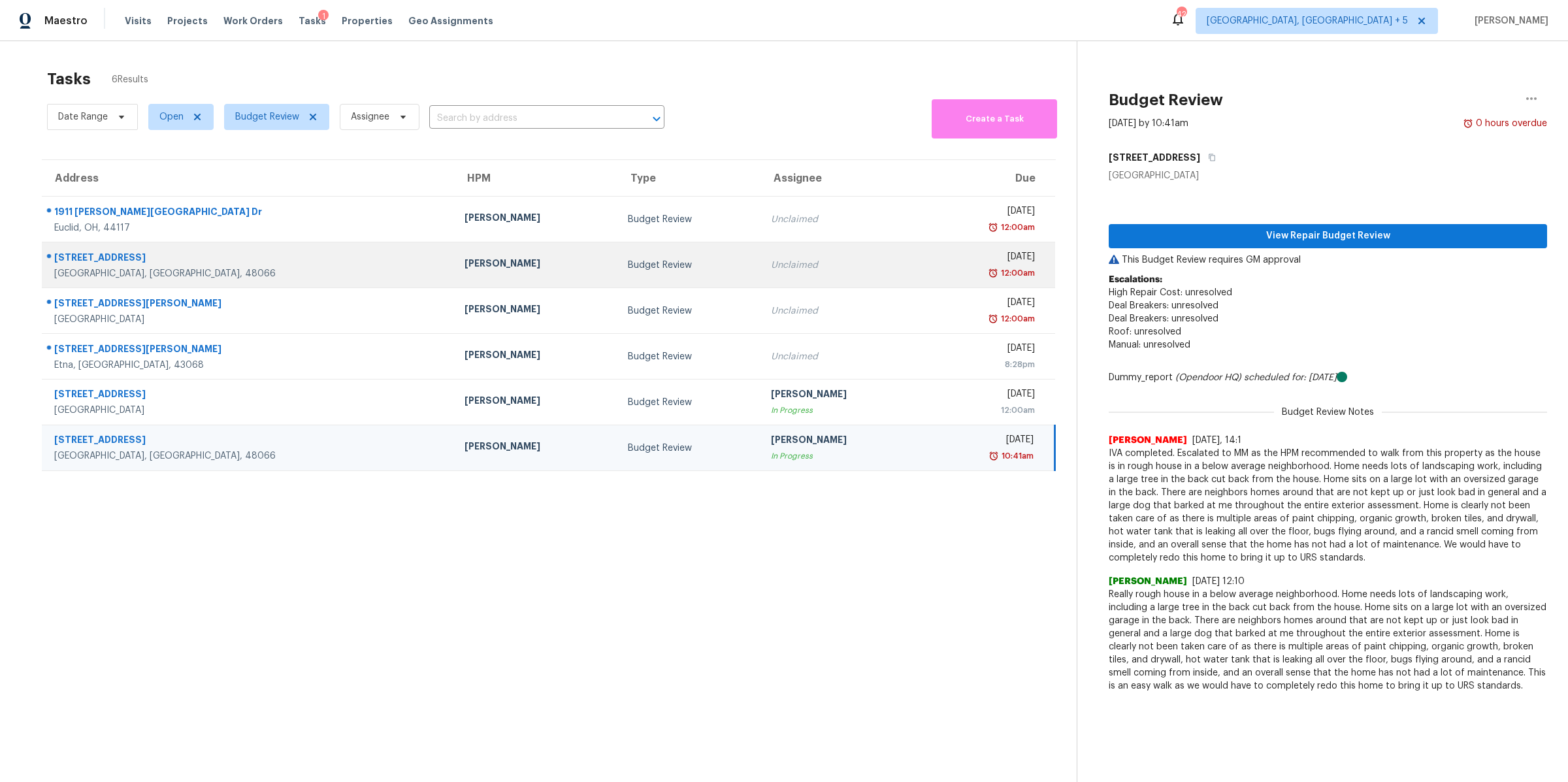
click at [771, 268] on div "Unclaimed" at bounding box center [842, 265] width 142 height 13
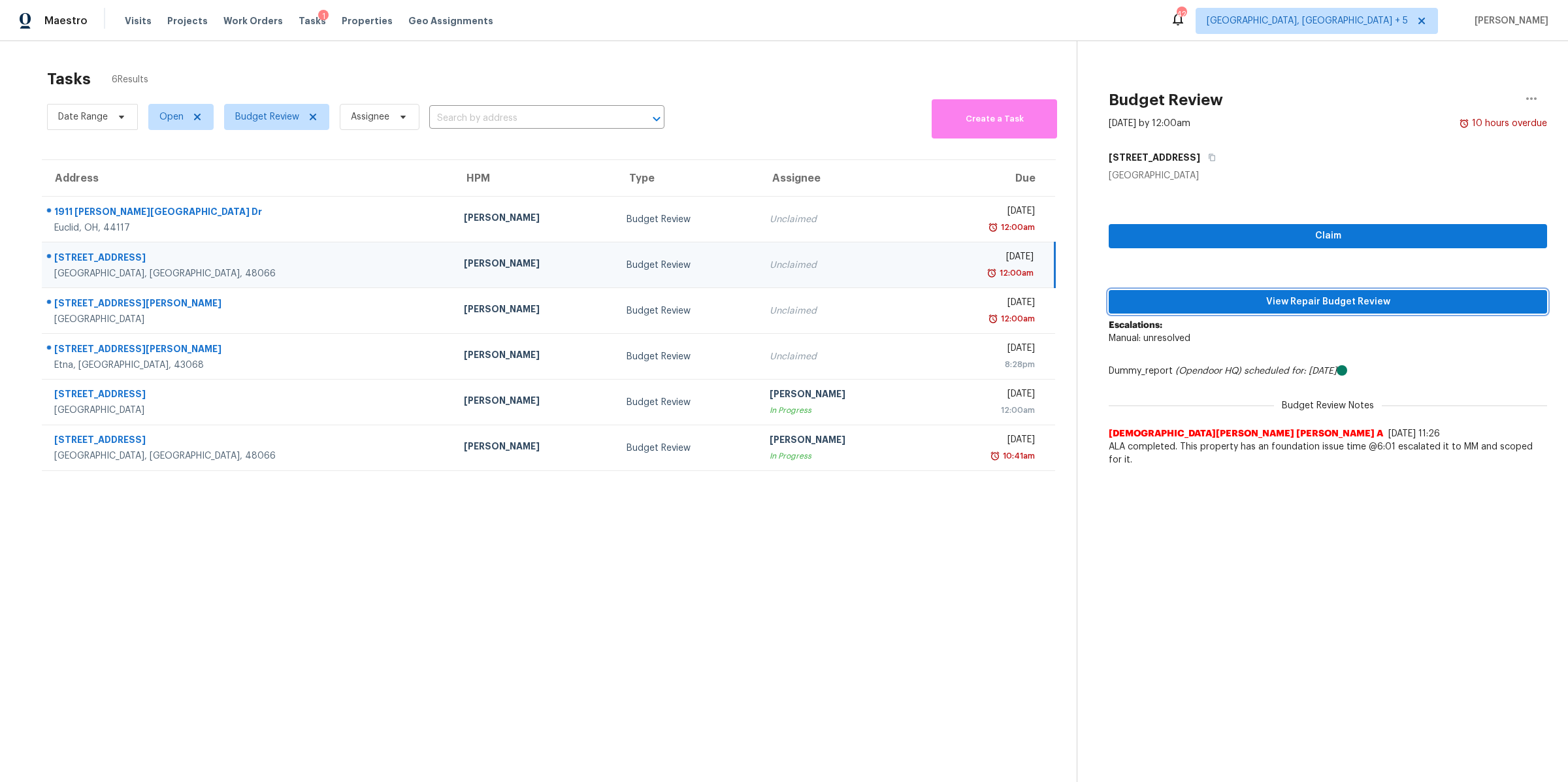
click at [1258, 302] on span "View Repair Budget Review" at bounding box center [1328, 302] width 418 height 16
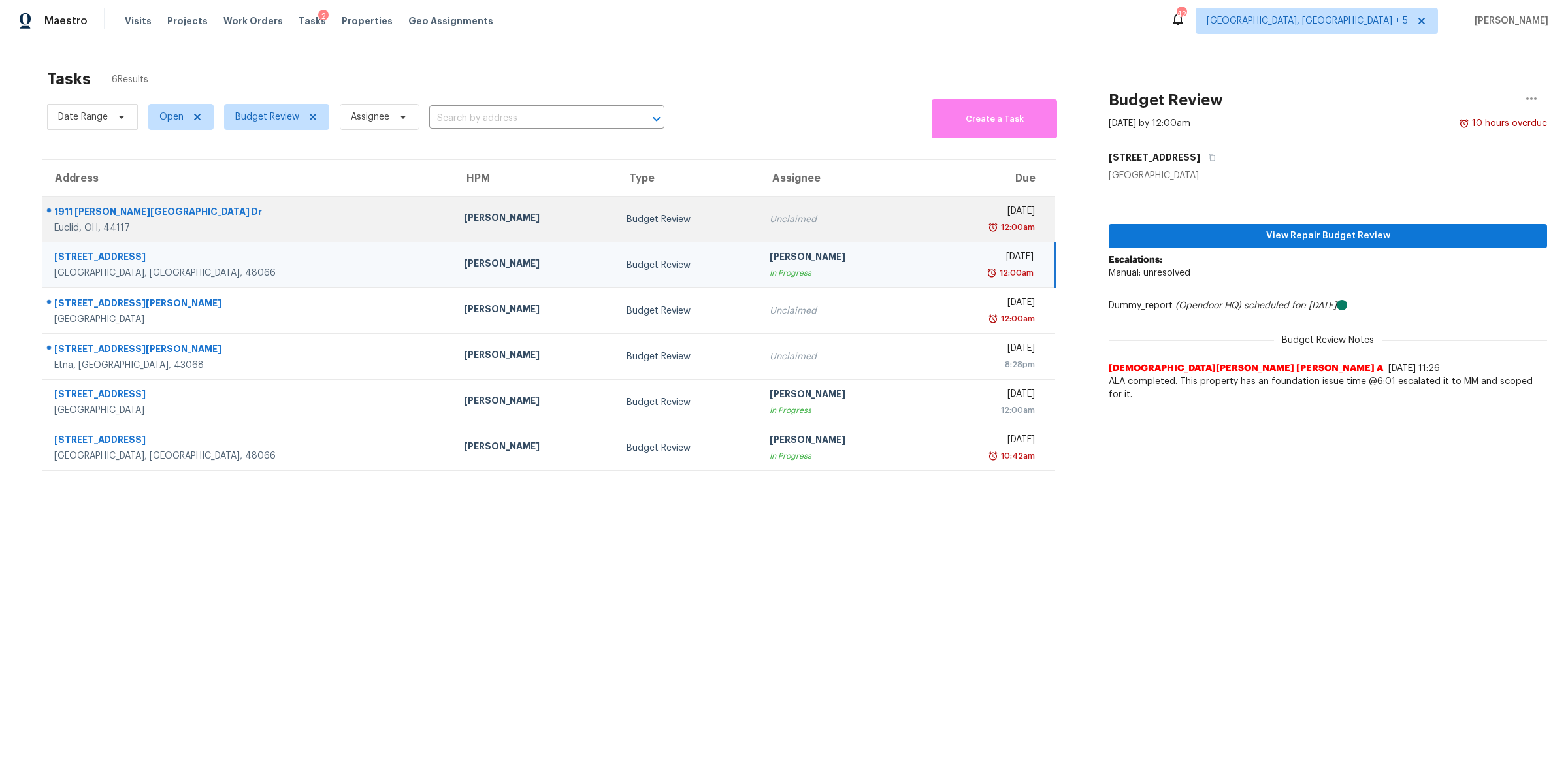
click at [627, 218] on div "Budget Review" at bounding box center [688, 219] width 123 height 13
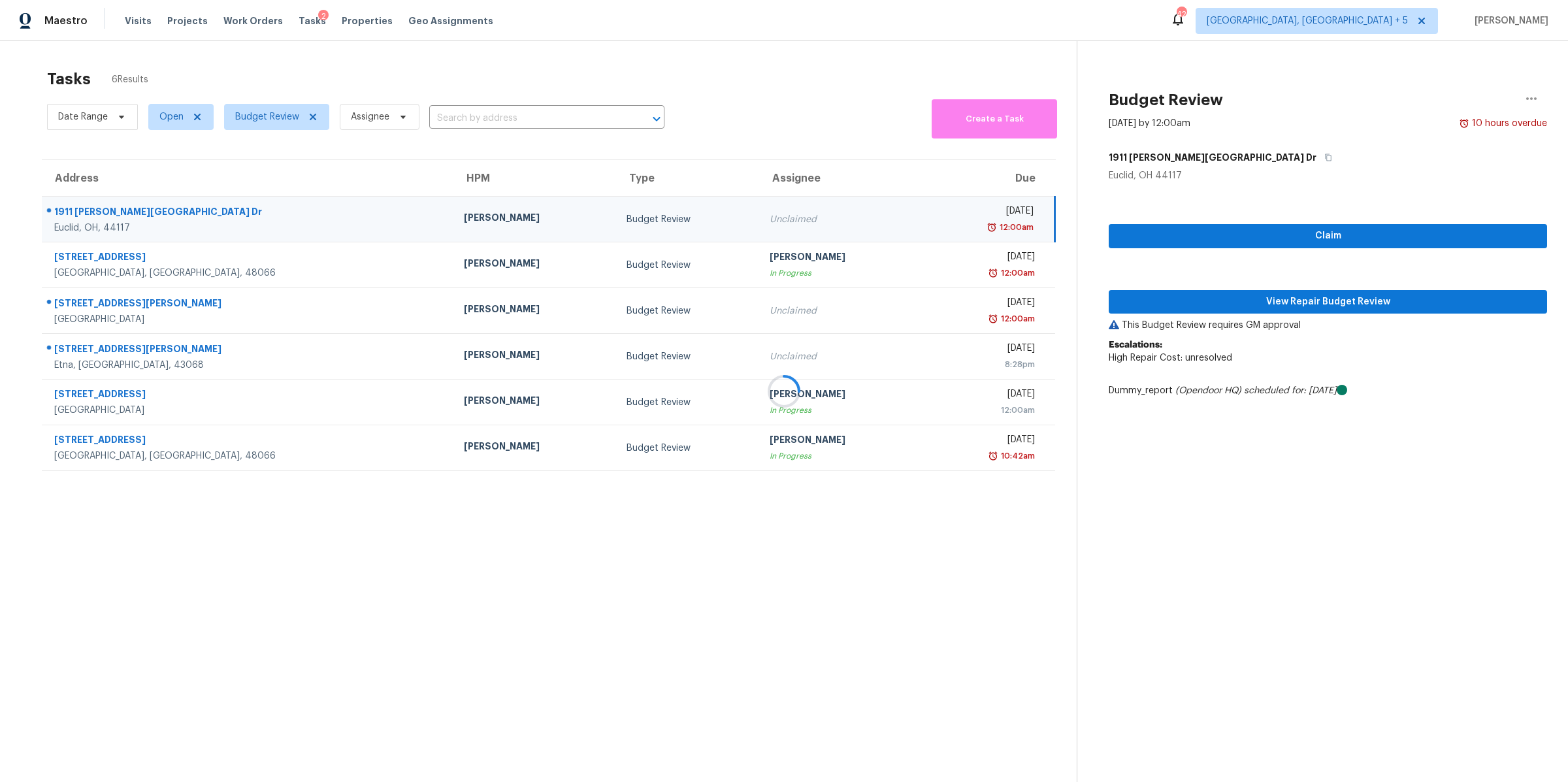
click at [1188, 309] on div at bounding box center [784, 391] width 1568 height 782
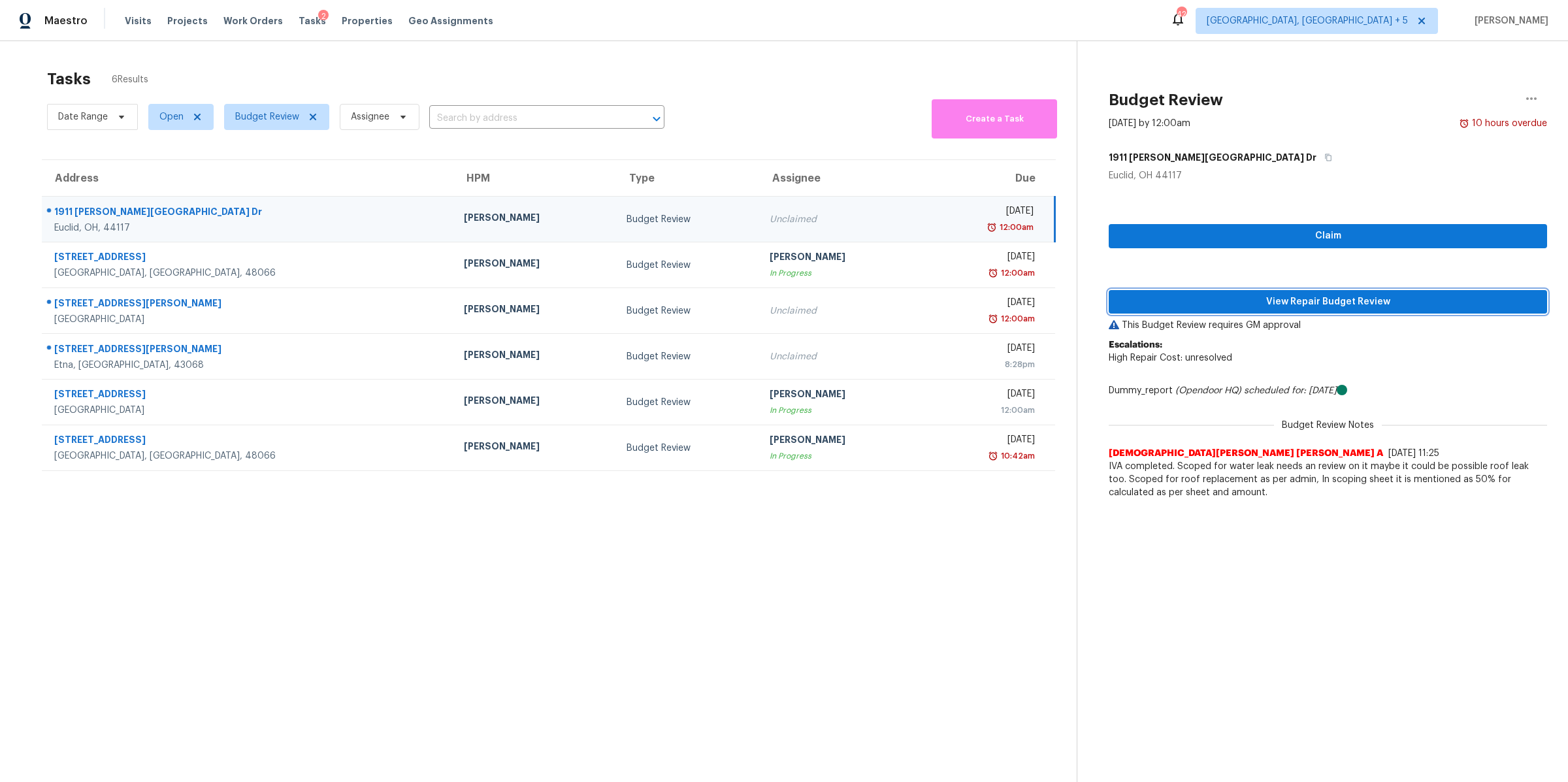
click at [1188, 309] on span "View Repair Budget Review" at bounding box center [1328, 302] width 418 height 16
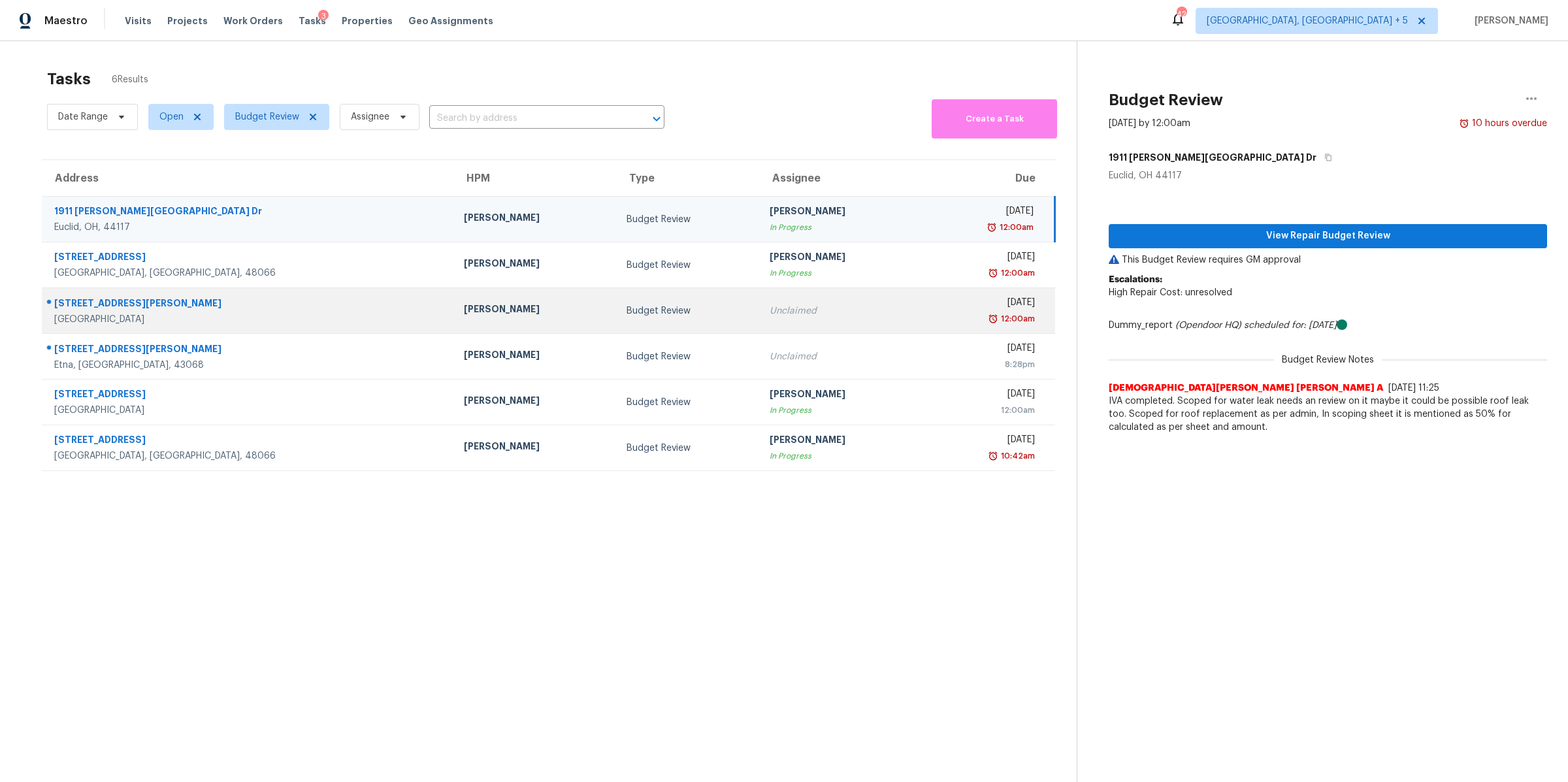
click at [815, 316] on div "Unclaimed" at bounding box center [841, 311] width 142 height 13
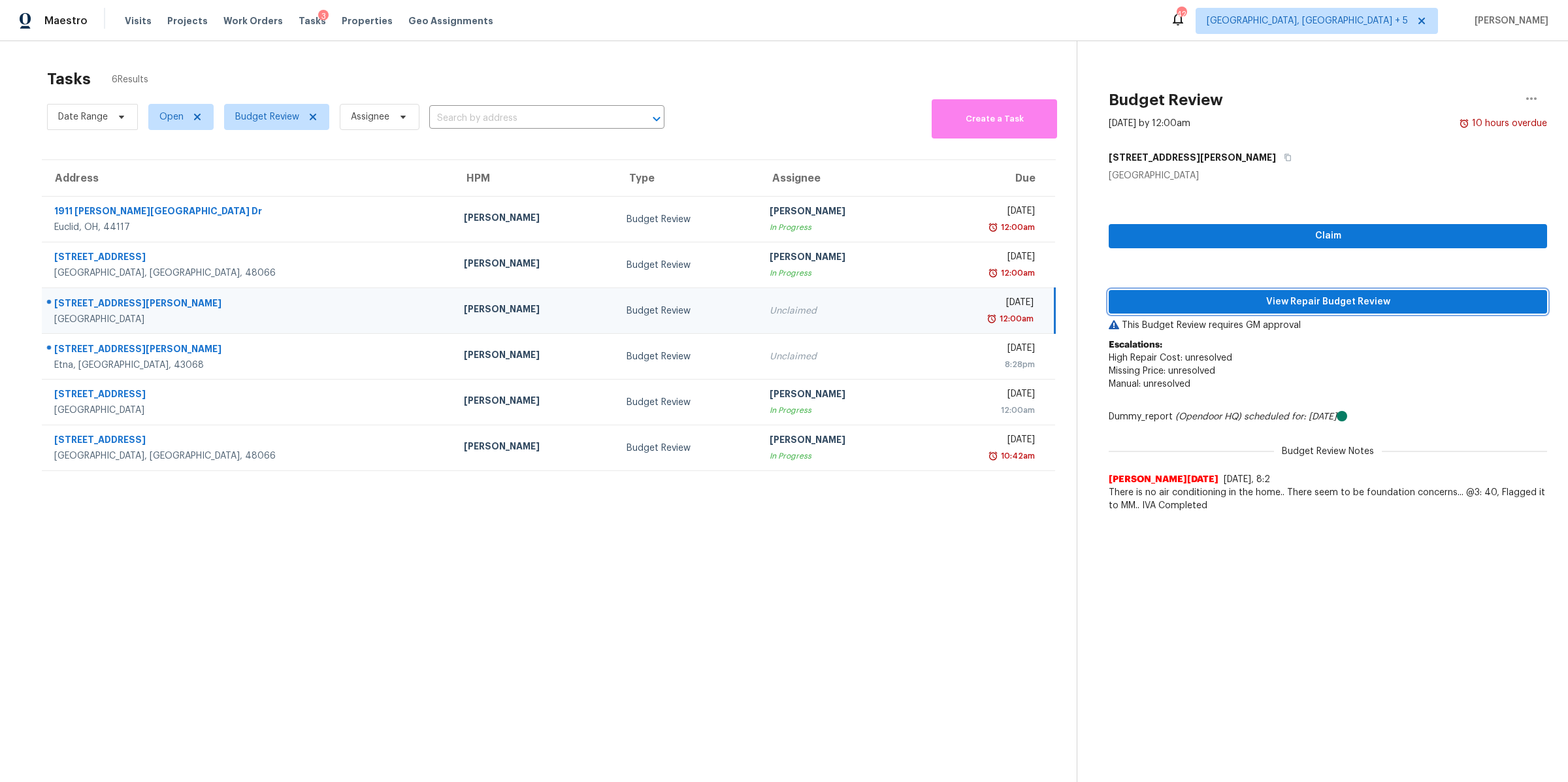
click at [1223, 307] on span "View Repair Budget Review" at bounding box center [1328, 302] width 418 height 16
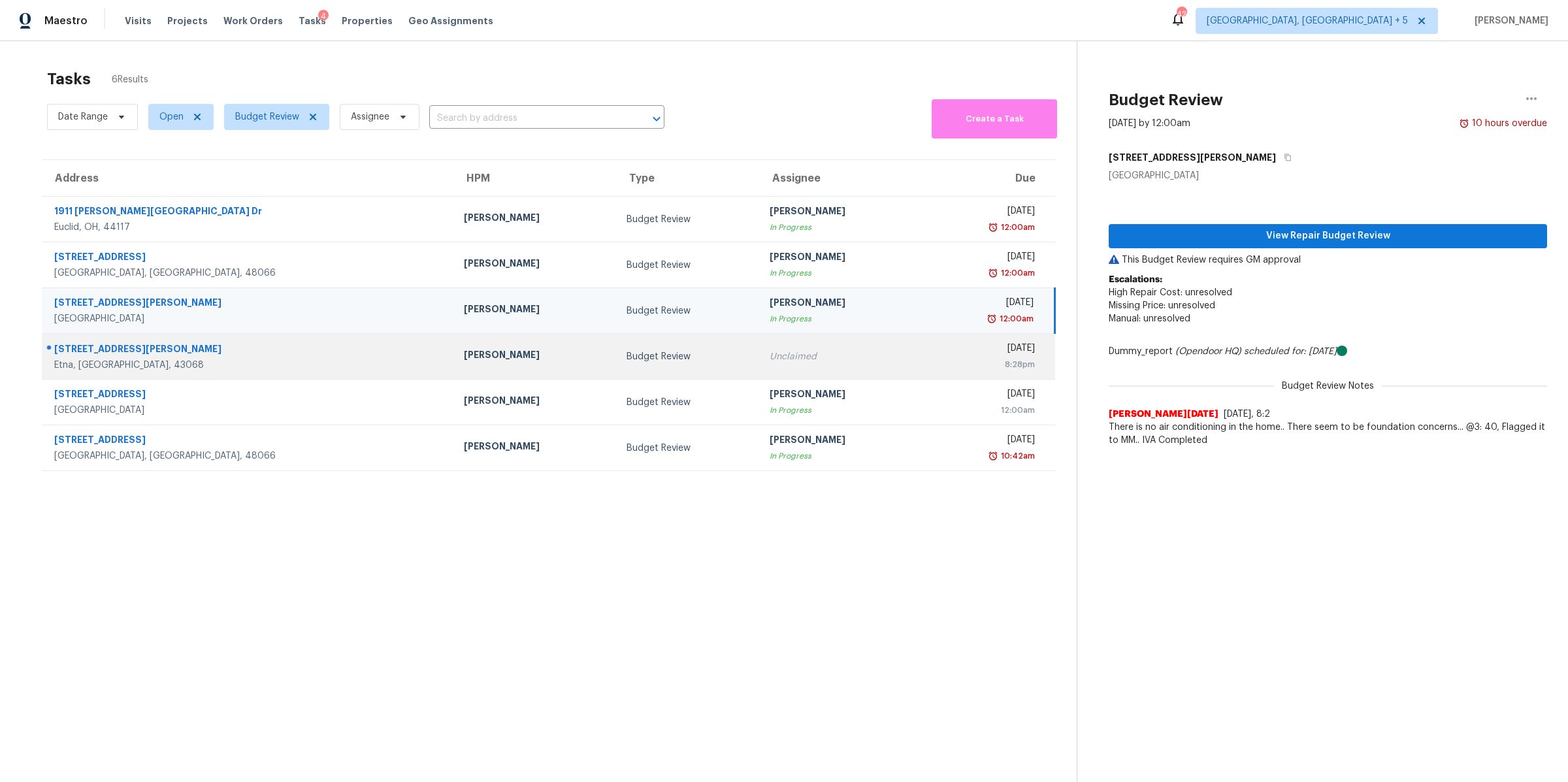
click at [788, 352] on div "Unclaimed" at bounding box center [841, 357] width 142 height 13
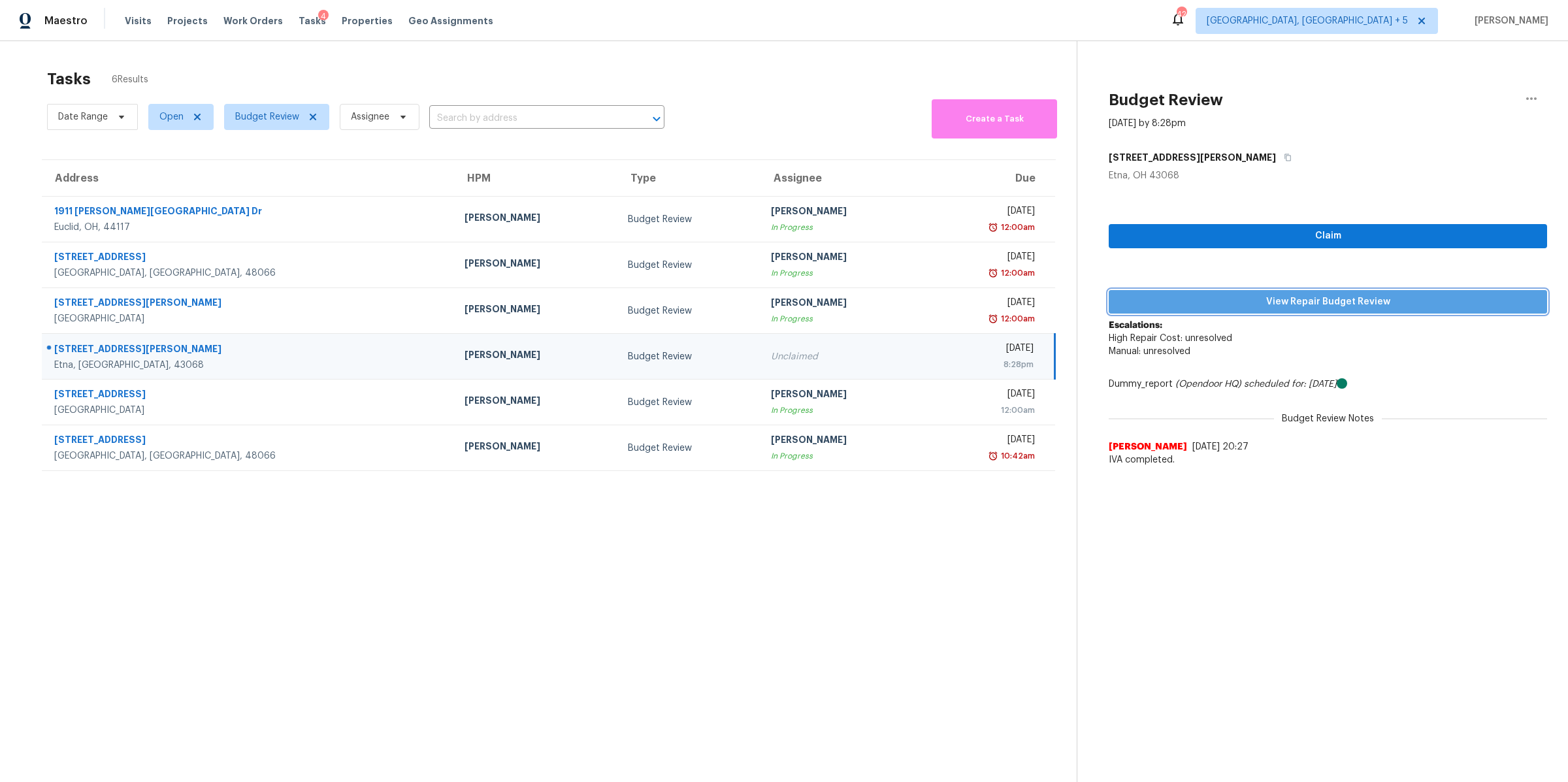
click at [1252, 301] on span "View Repair Budget Review" at bounding box center [1328, 302] width 418 height 16
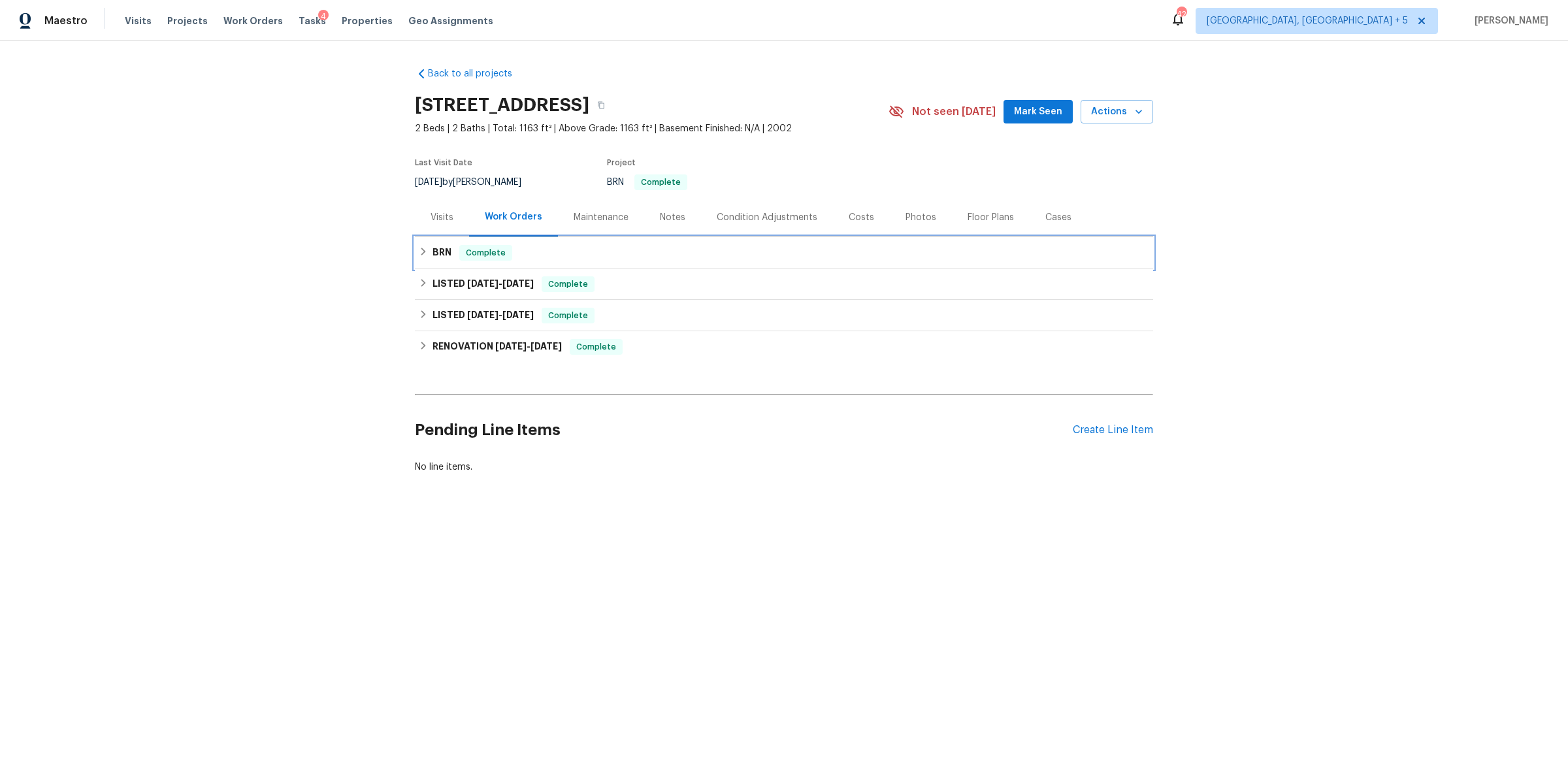
click at [443, 254] on h6 "BRN" at bounding box center [442, 253] width 19 height 16
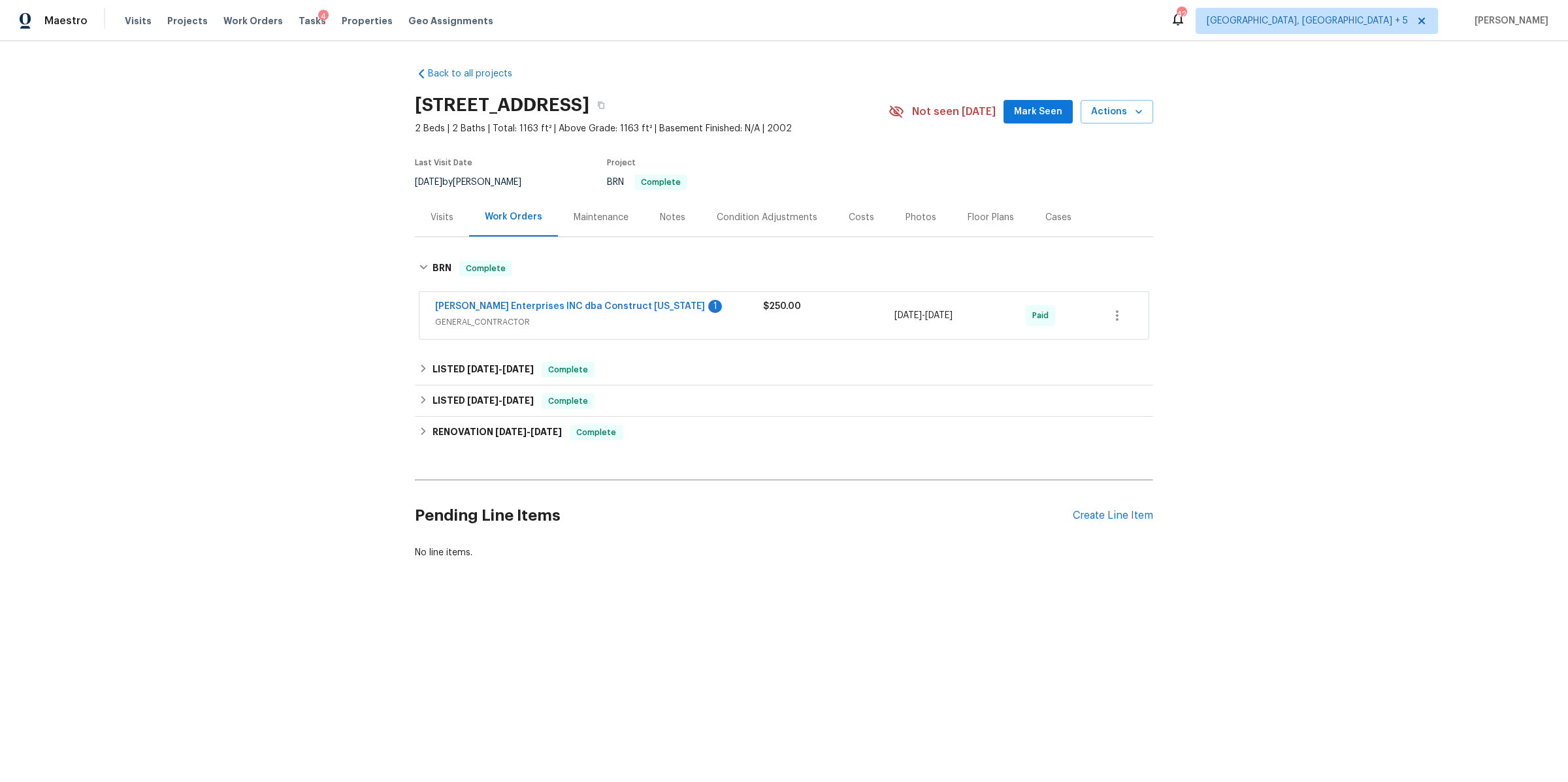
click at [449, 209] on div "Visits" at bounding box center [441, 217] width 54 height 38
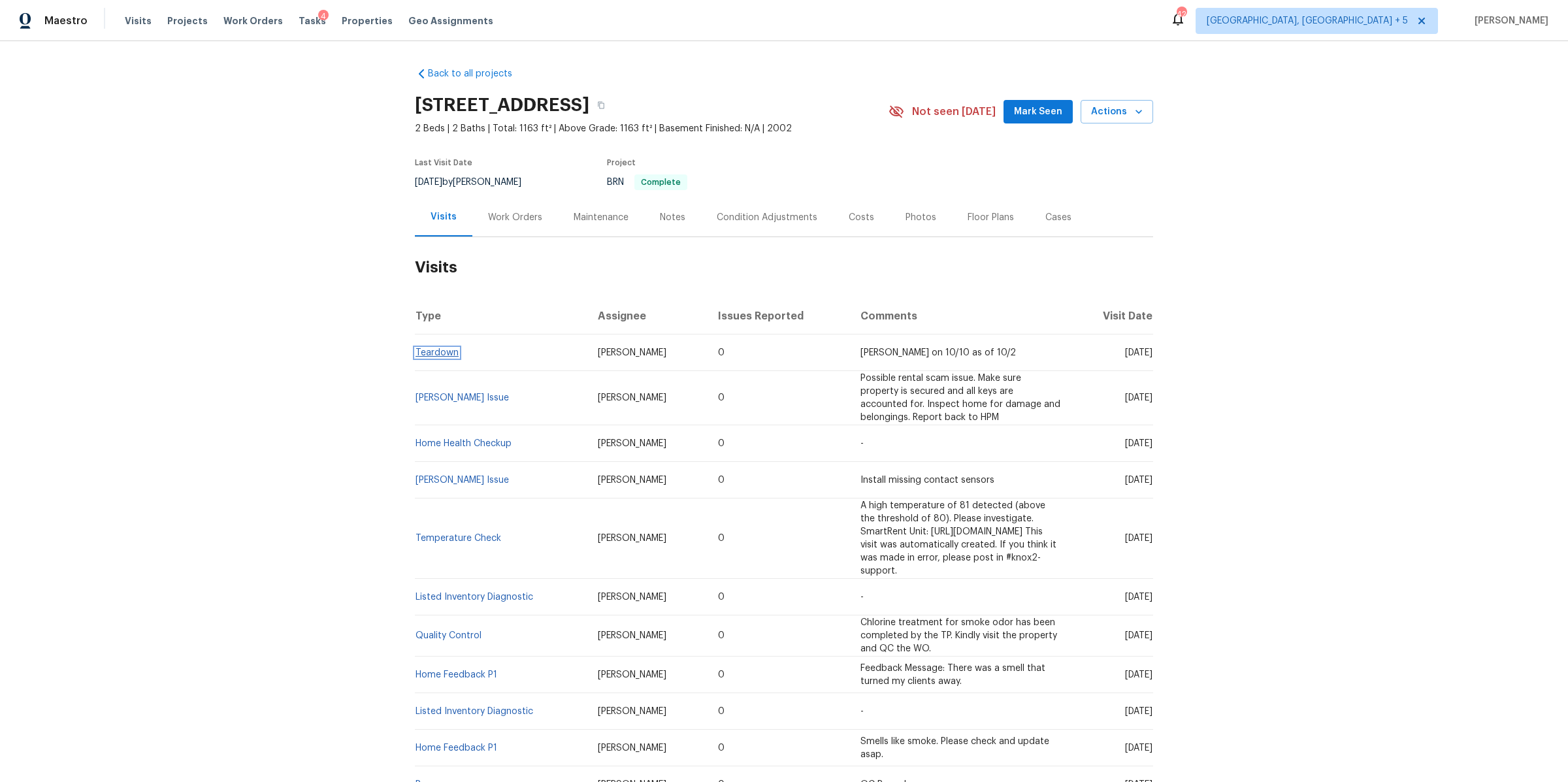
click at [436, 351] on link "Teardown" at bounding box center [436, 353] width 43 height 9
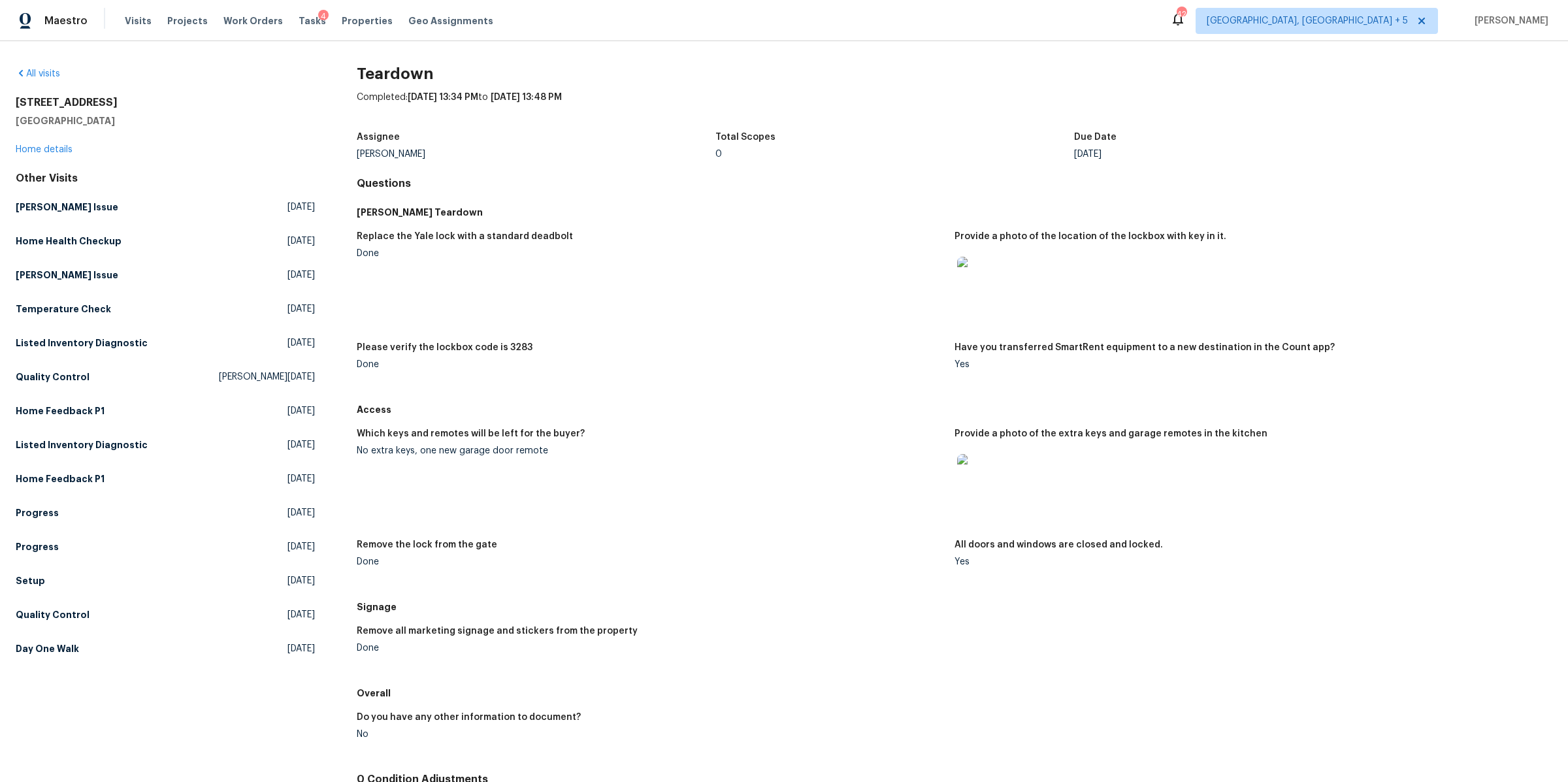
click at [967, 285] on img at bounding box center [978, 278] width 42 height 42
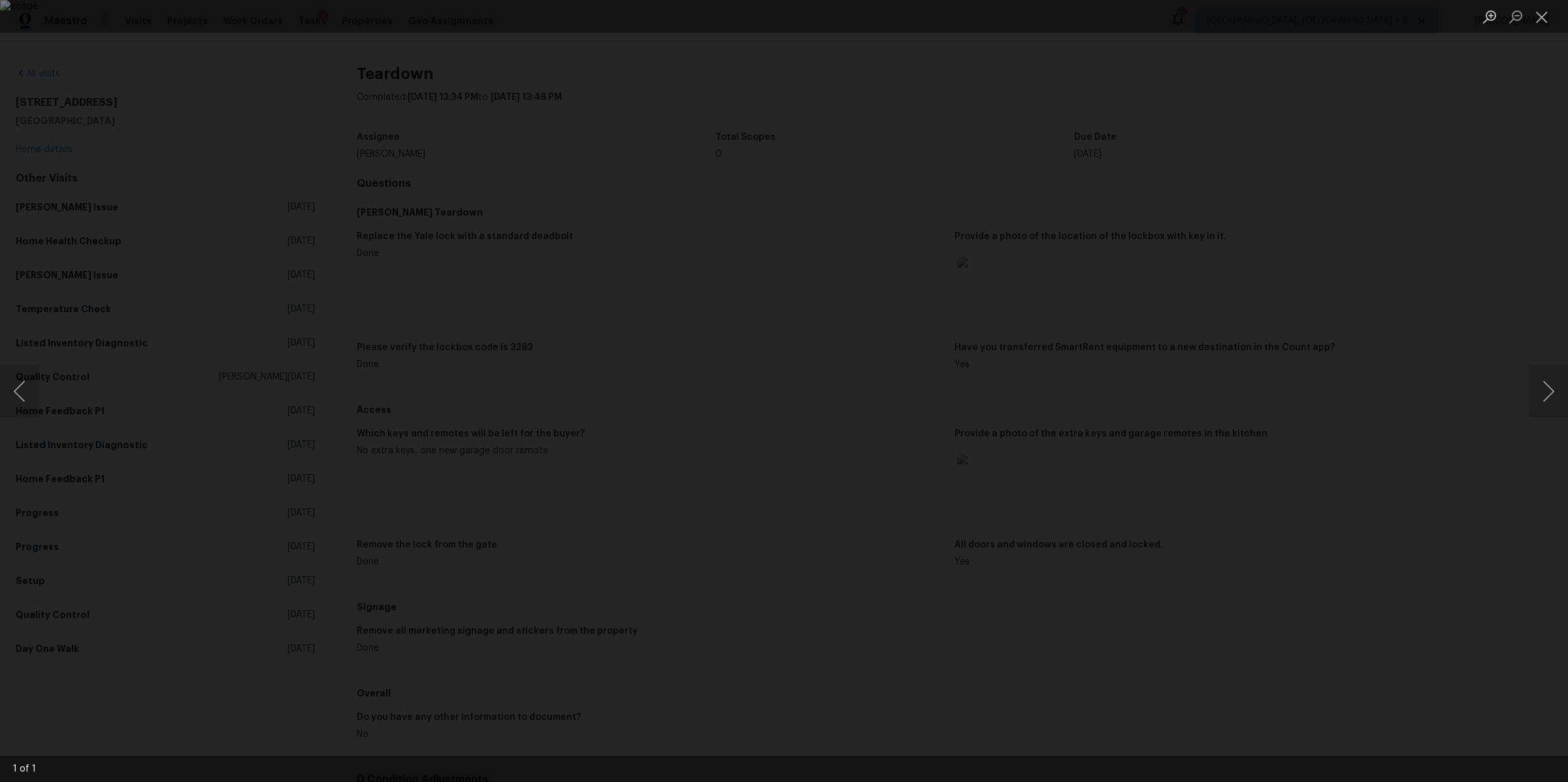
click at [1206, 386] on div "Lightbox" at bounding box center [784, 391] width 1568 height 782
